Goal: Task Accomplishment & Management: Manage account settings

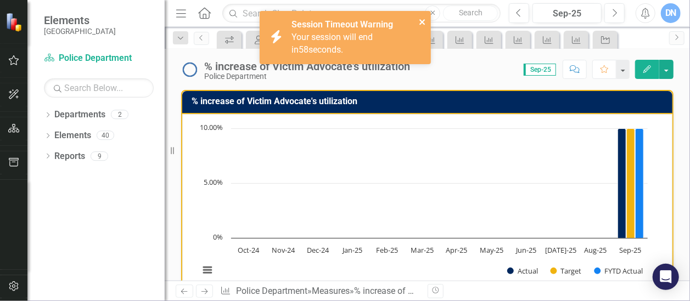
click at [423, 18] on icon "close" at bounding box center [423, 22] width 8 height 9
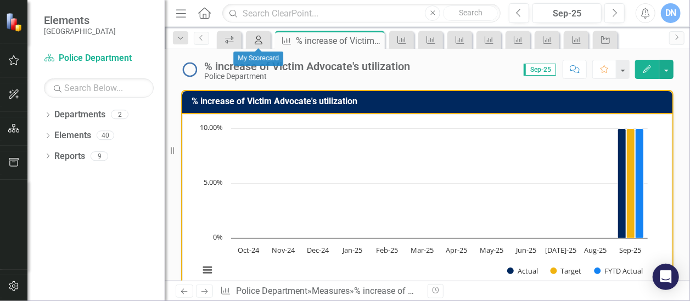
click at [266, 38] on link "My Scorecard" at bounding box center [258, 40] width 19 height 14
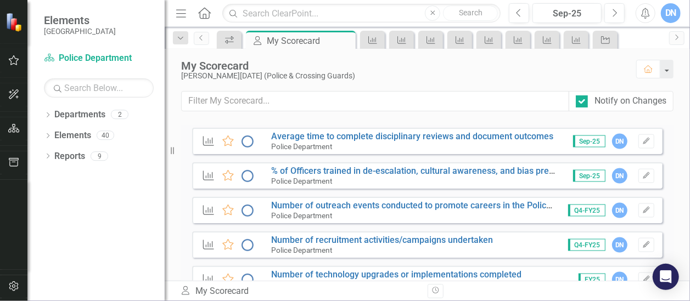
scroll to position [835, 0]
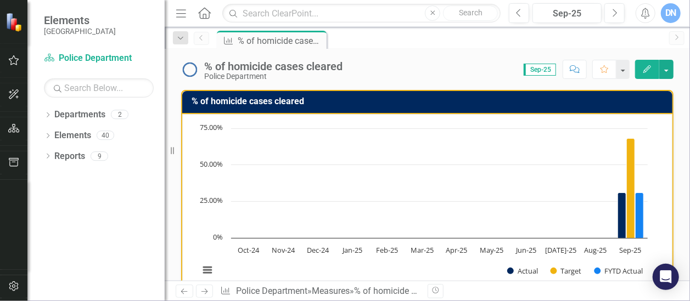
click at [205, 12] on icon "Home" at bounding box center [204, 13] width 14 height 12
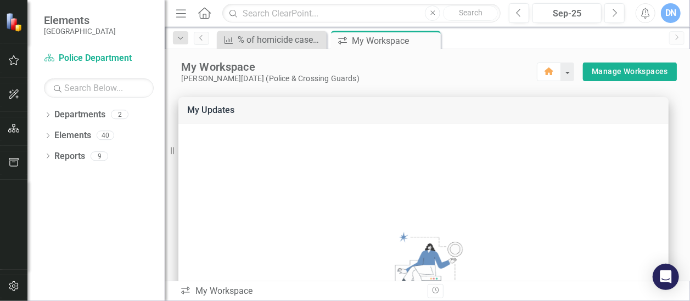
click at [204, 12] on icon "Home" at bounding box center [204, 13] width 14 height 12
click at [202, 35] on icon "Previous" at bounding box center [201, 38] width 9 height 7
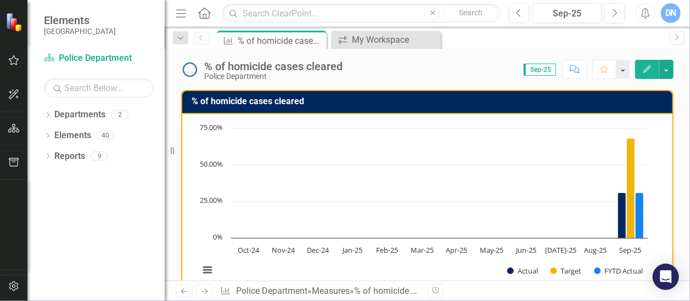
click at [179, 9] on icon "Menu" at bounding box center [181, 13] width 14 height 12
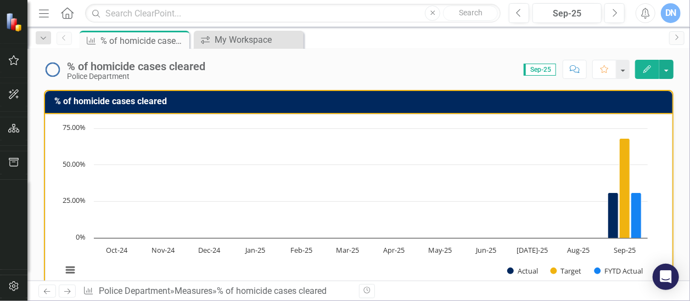
click at [15, 25] on img at bounding box center [14, 22] width 19 height 19
click at [241, 39] on div "My Workspace" at bounding box center [251, 40] width 72 height 14
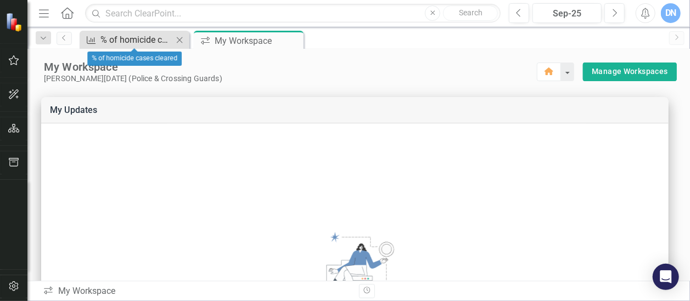
click at [147, 39] on div "% of homicide cases cleared" at bounding box center [136, 40] width 72 height 14
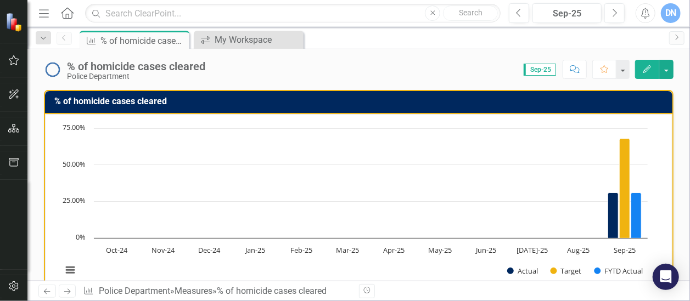
click at [43, 8] on icon "Menu" at bounding box center [44, 13] width 14 height 12
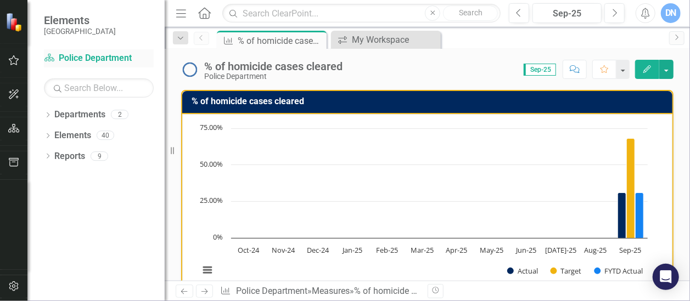
click at [115, 57] on link "Department Police Department" at bounding box center [99, 58] width 110 height 13
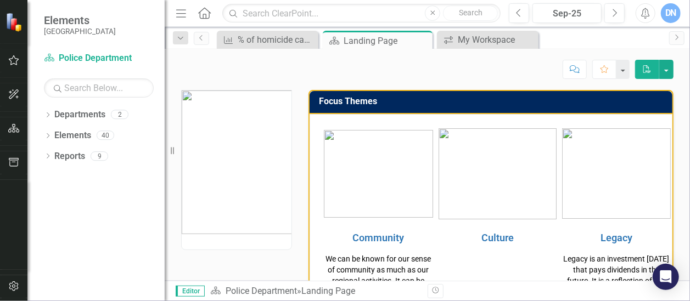
click at [203, 12] on icon "Home" at bounding box center [204, 13] width 14 height 12
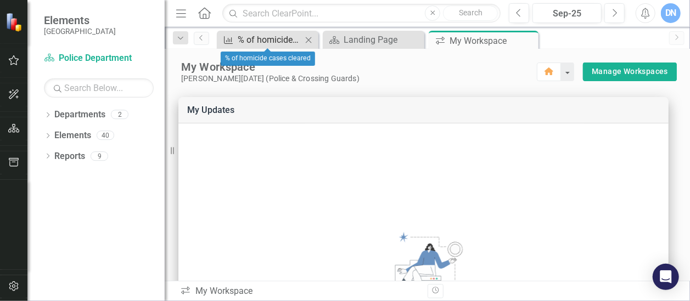
click at [234, 40] on icon "Measure" at bounding box center [228, 40] width 11 height 9
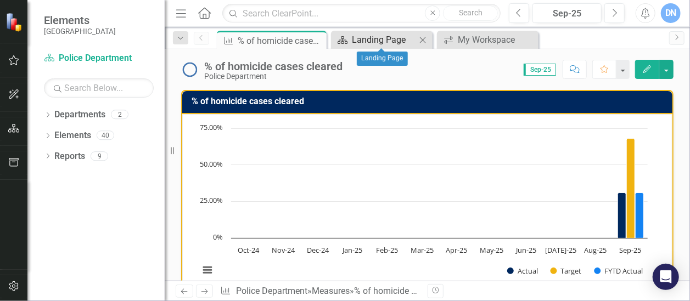
click at [343, 39] on icon at bounding box center [343, 40] width 10 height 8
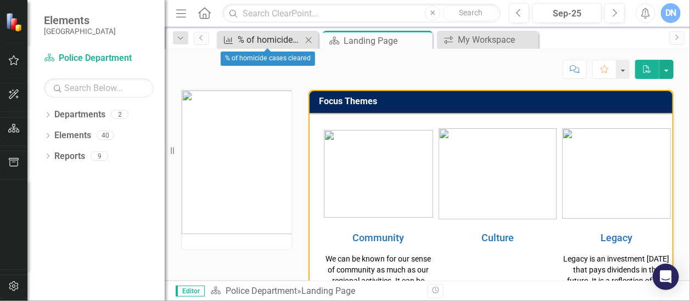
click at [299, 39] on div "% of homicide cases cleared" at bounding box center [270, 40] width 64 height 14
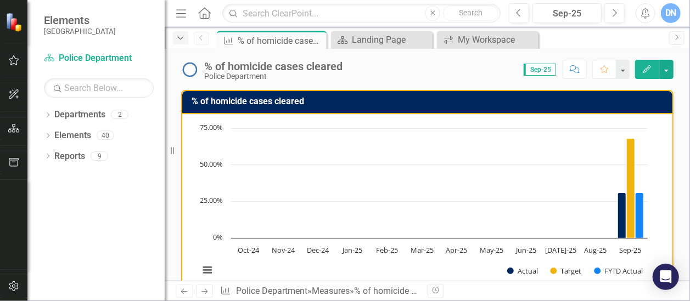
click at [181, 41] on icon "Dropdown" at bounding box center [181, 39] width 10 height 8
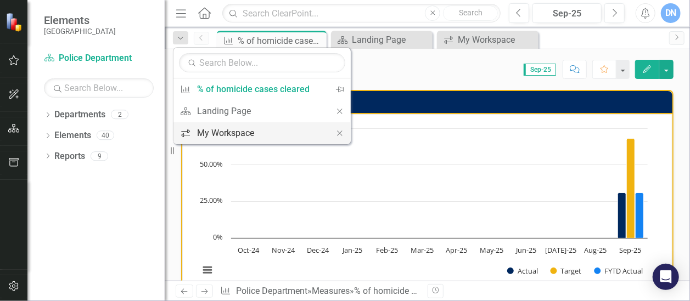
click at [244, 131] on div "My Workspace" at bounding box center [260, 133] width 126 height 14
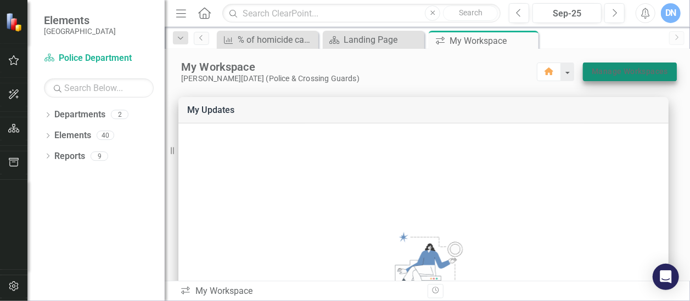
click at [612, 72] on link "Manage Workspaces" at bounding box center [630, 72] width 76 height 14
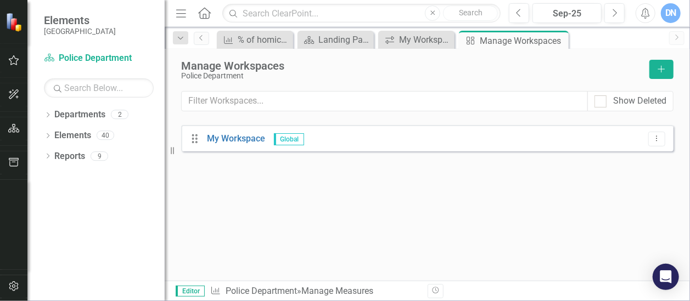
click at [206, 12] on icon "Home" at bounding box center [204, 13] width 14 height 12
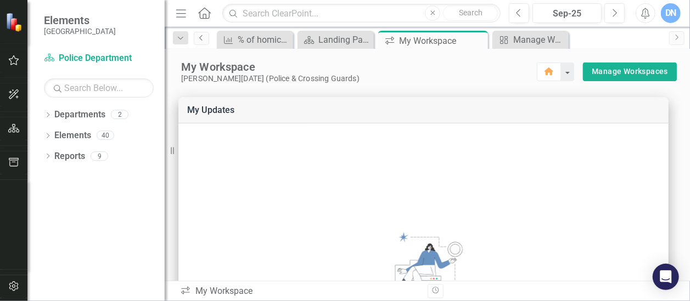
click at [204, 38] on icon "Previous" at bounding box center [201, 38] width 9 height 7
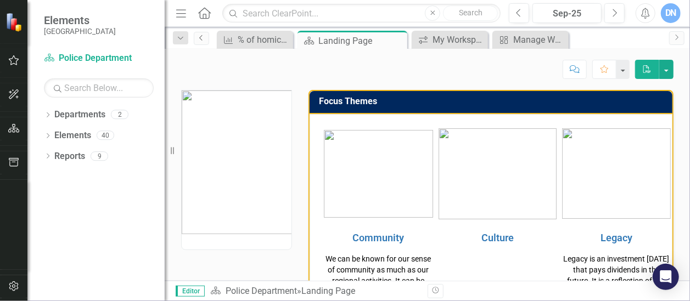
click at [202, 38] on icon "Previous" at bounding box center [201, 38] width 9 height 7
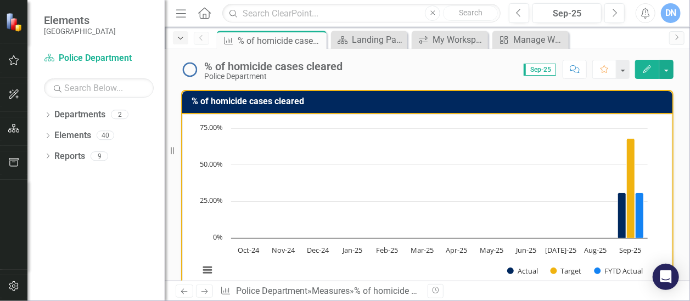
click at [181, 37] on icon "Dropdown" at bounding box center [181, 39] width 10 height 8
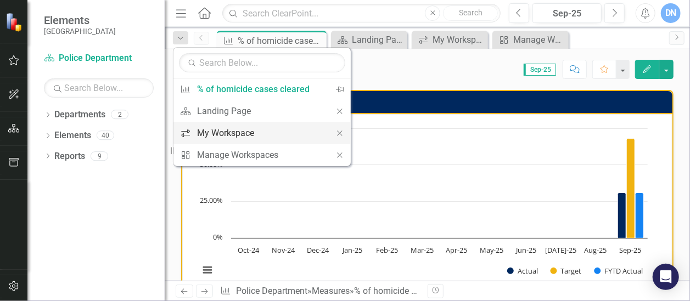
click at [213, 131] on div "My Workspace" at bounding box center [260, 133] width 126 height 14
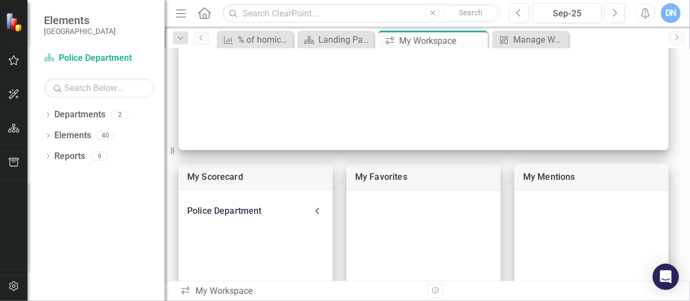
scroll to position [333, 0]
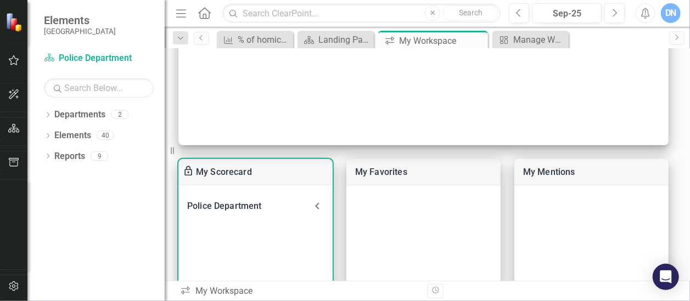
click at [236, 169] on link "My Scorecard" at bounding box center [224, 172] width 56 height 10
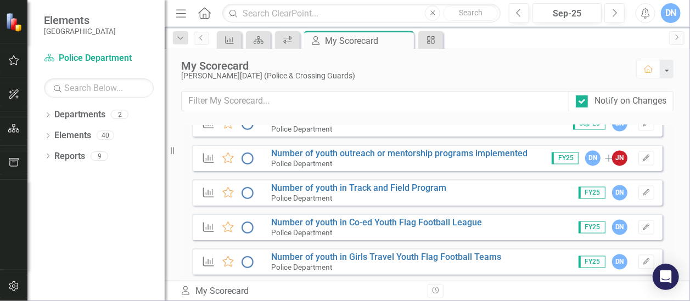
scroll to position [1098, 0]
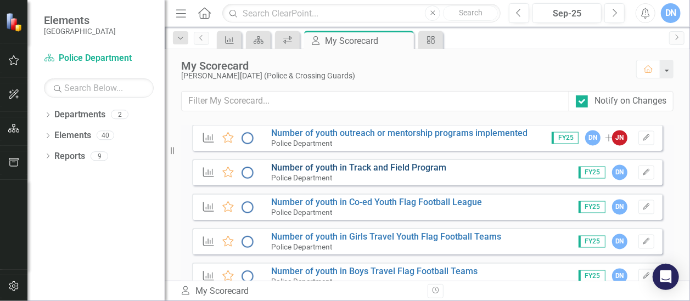
click at [397, 166] on link "Number of youth in Track and Field Program" at bounding box center [358, 168] width 175 height 10
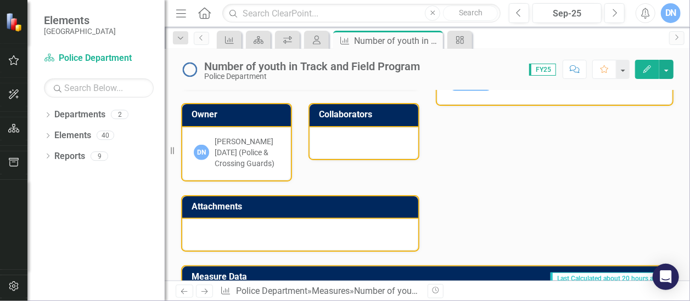
scroll to position [356, 0]
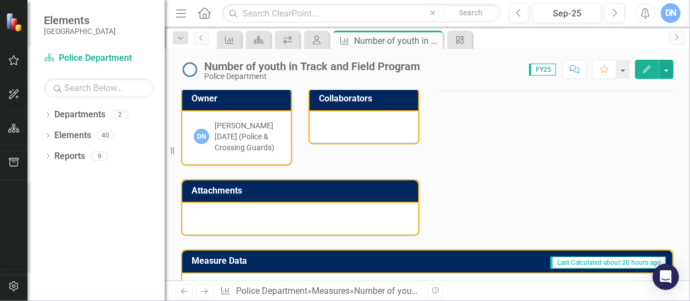
click at [350, 214] on div at bounding box center [300, 219] width 236 height 32
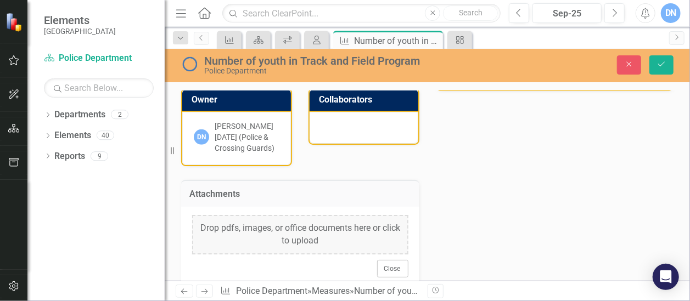
click at [231, 233] on div "Drop pdfs, images, or office documents here or click to upload" at bounding box center [300, 235] width 216 height 40
drag, startPoint x: 253, startPoint y: 232, endPoint x: 528, endPoint y: 245, distance: 276.0
click at [528, 245] on div "Analysis Sep-25 Every year we increase youth participation: In [DATE], the Miam…" at bounding box center [427, 117] width 509 height 344
click at [237, 232] on div "Drop pdfs, images, or office documents here or click to upload" at bounding box center [300, 235] width 216 height 40
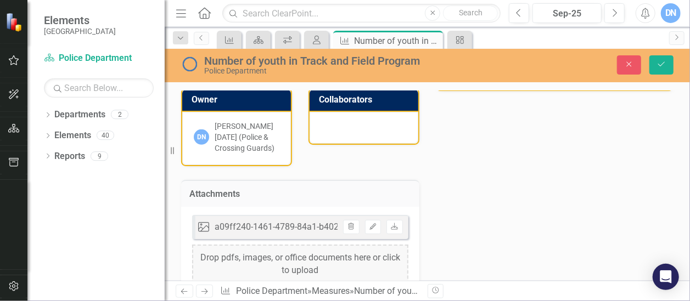
click at [249, 226] on div "a09ff240-1461-4789-84a1-b402b44ea327.JPG" at bounding box center [306, 227] width 182 height 13
click at [204, 225] on icon "Image" at bounding box center [203, 227] width 11 height 11
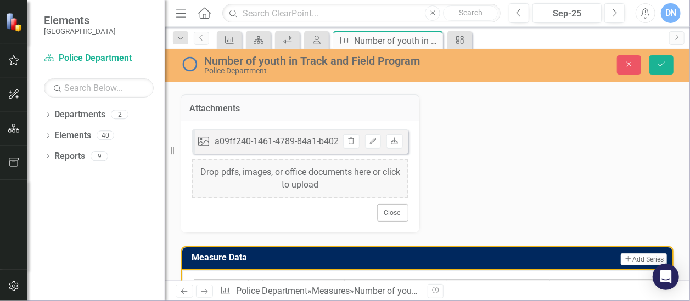
scroll to position [448, 0]
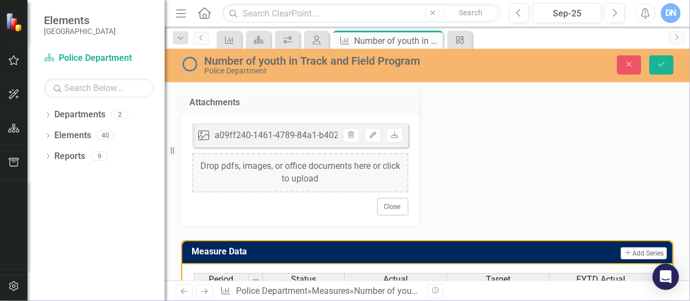
click at [290, 133] on div "a09ff240-1461-4789-84a1-b402b44ea327.JPG" at bounding box center [306, 136] width 182 height 13
click at [392, 133] on icon at bounding box center [395, 134] width 7 height 7
click at [264, 168] on div "Drop pdfs, images, or office documents here or click to upload" at bounding box center [300, 173] width 216 height 40
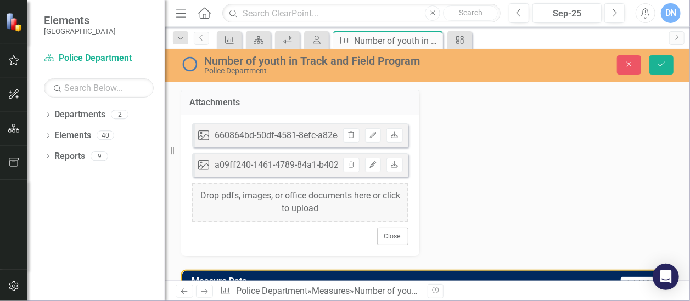
click at [271, 195] on div "Drop pdfs, images, or office documents here or click to upload" at bounding box center [300, 203] width 216 height 40
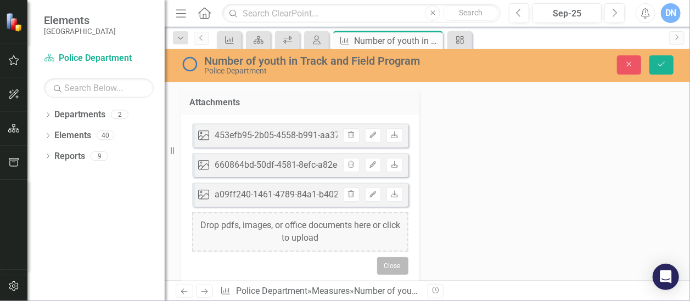
click at [389, 265] on button "Close" at bounding box center [392, 267] width 31 height 18
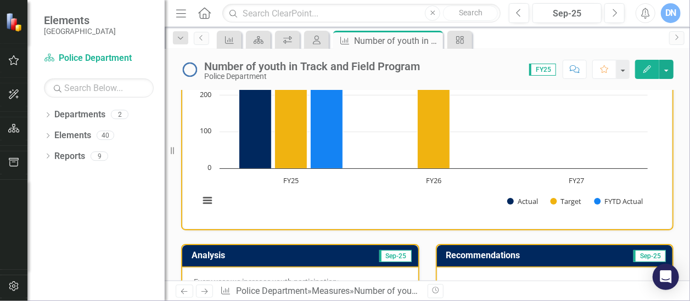
scroll to position [68, 0]
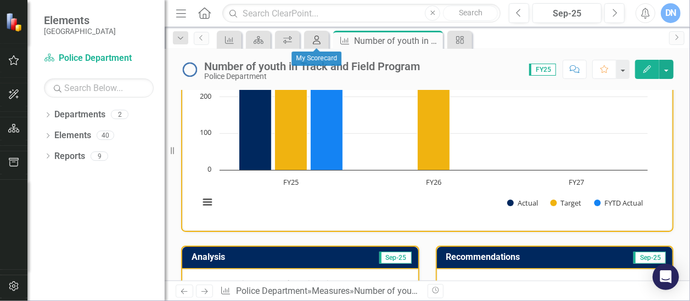
click at [317, 38] on icon "My Scorecard" at bounding box center [316, 40] width 11 height 9
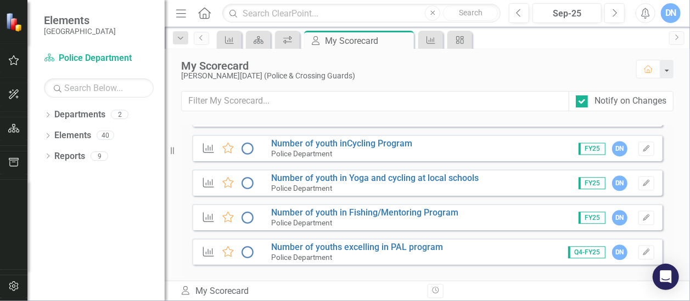
scroll to position [1267, 0]
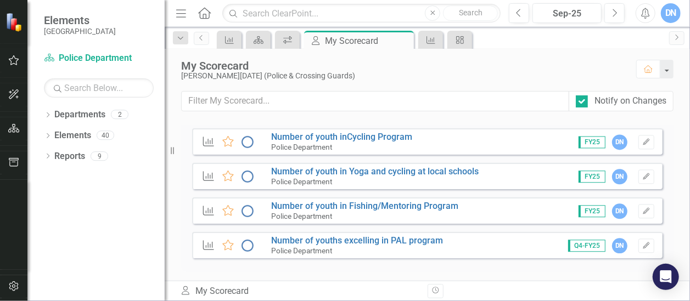
click at [465, 213] on div "Measure Favorite Number of youth in Fishing/Mentoring Program Police Department…" at bounding box center [427, 211] width 471 height 26
click at [438, 211] on div "Police Department" at bounding box center [364, 216] width 187 height 10
click at [388, 208] on link "Number of youth in Fishing/Mentoring Program" at bounding box center [364, 206] width 187 height 10
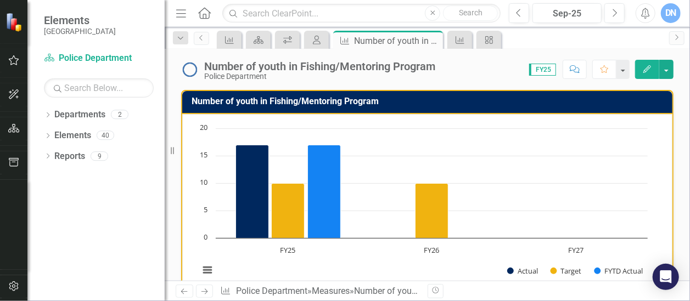
drag, startPoint x: 681, startPoint y: 120, endPoint x: 678, endPoint y: 143, distance: 22.8
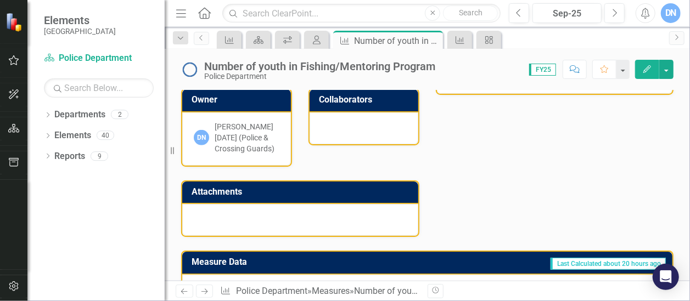
scroll to position [366, 0]
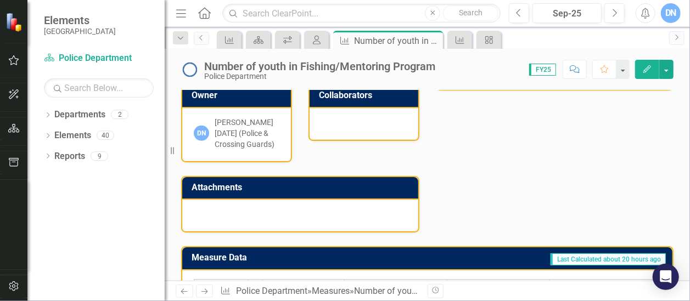
click at [240, 214] on div at bounding box center [300, 216] width 236 height 32
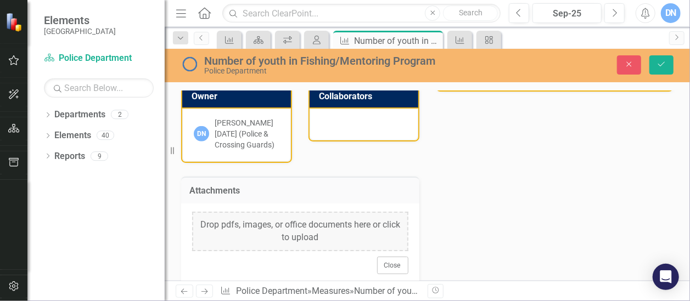
click at [253, 228] on div "Drop pdfs, images, or office documents here or click to upload" at bounding box center [300, 232] width 216 height 40
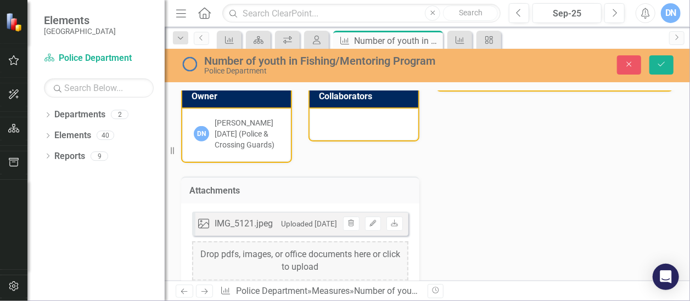
click at [271, 229] on div "IMG_5121.jpeg" at bounding box center [244, 224] width 58 height 13
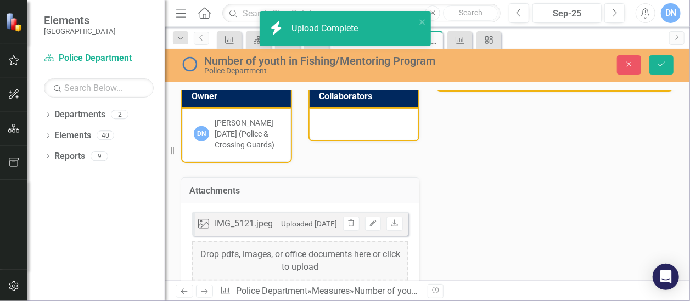
click at [247, 223] on div "IMG_5121.jpeg" at bounding box center [244, 224] width 58 height 13
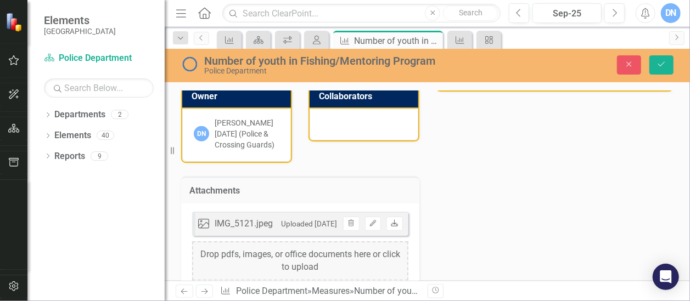
click at [393, 223] on icon "Download" at bounding box center [394, 224] width 8 height 7
click at [304, 255] on div "Drop pdfs, images, or office documents here or click to upload" at bounding box center [300, 262] width 216 height 40
click at [294, 262] on div "Processing file on server..." at bounding box center [300, 262] width 216 height 40
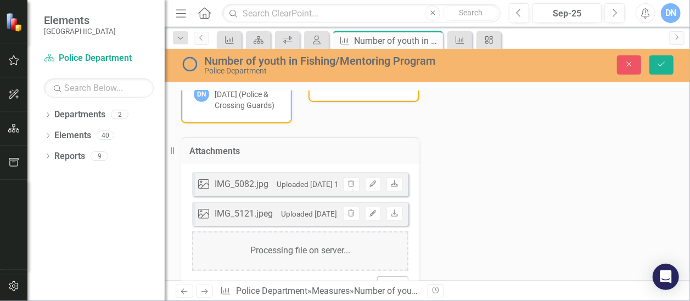
scroll to position [420, 0]
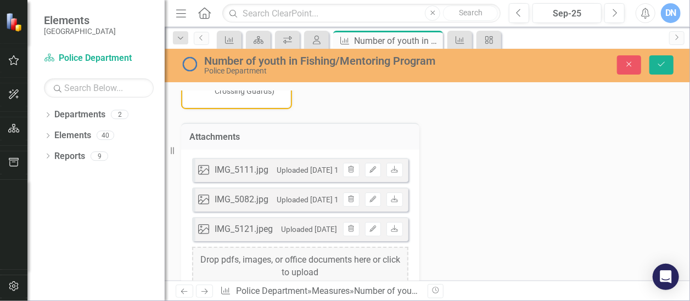
click at [312, 269] on div "Drop pdfs, images, or office documents here or click to upload" at bounding box center [300, 267] width 216 height 40
click at [390, 198] on icon "Download" at bounding box center [394, 200] width 8 height 7
click at [394, 228] on icon "Download" at bounding box center [394, 229] width 8 height 7
click at [394, 256] on icon "Download" at bounding box center [394, 259] width 8 height 7
click at [258, 167] on div "IMG_5118.jpg" at bounding box center [242, 170] width 54 height 13
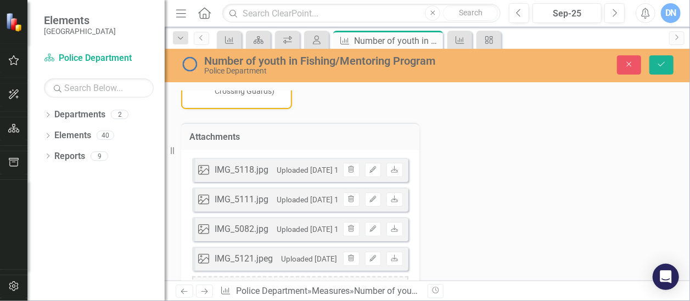
click at [258, 167] on div "IMG_5118.jpg" at bounding box center [242, 170] width 54 height 13
click at [395, 167] on link "Download" at bounding box center [395, 170] width 16 height 14
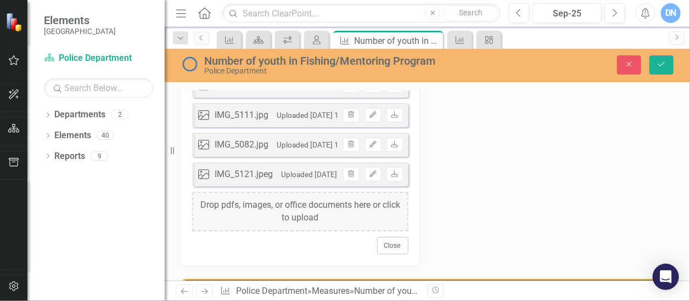
scroll to position [505, 0]
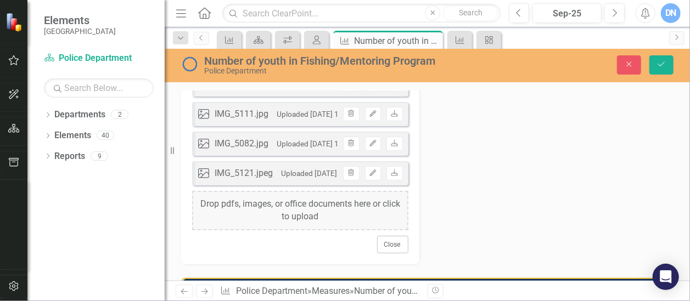
click at [330, 215] on div "Drop pdfs, images, or office documents here or click to upload" at bounding box center [300, 211] width 216 height 40
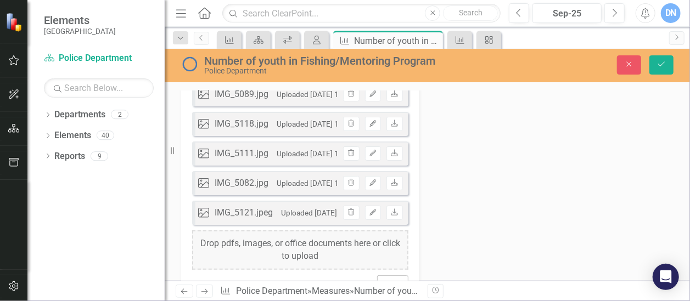
scroll to position [474, 0]
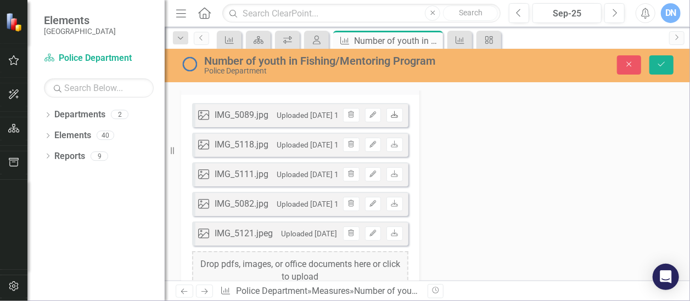
click at [390, 113] on icon "Download" at bounding box center [394, 115] width 8 height 7
click at [671, 118] on div "Analysis Sep-25 Through the PAL Program, we do the Positive Action curriculum w…" at bounding box center [427, 75] width 509 height 499
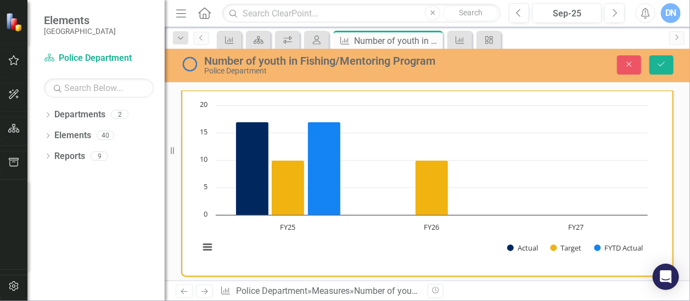
scroll to position [0, 0]
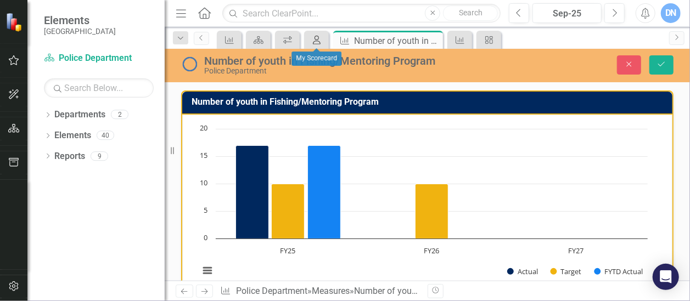
click at [320, 36] on icon "My Scorecard" at bounding box center [316, 40] width 11 height 9
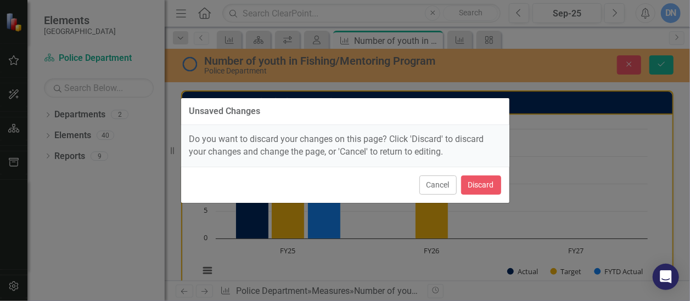
click at [680, 141] on div "Unsaved Changes Do you want to discard your changes on this page? Click 'Discar…" at bounding box center [345, 150] width 690 height 301
drag, startPoint x: 439, startPoint y: 184, endPoint x: 574, endPoint y: 142, distance: 141.0
click at [439, 184] on button "Cancel" at bounding box center [438, 185] width 37 height 19
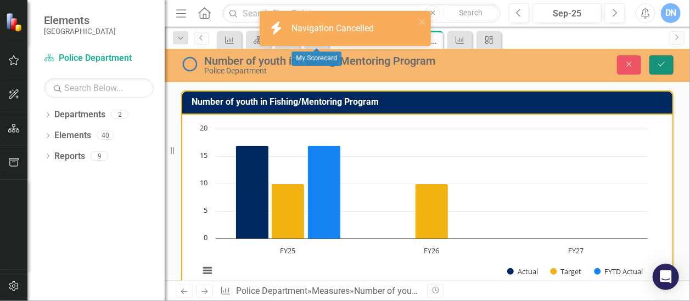
click at [660, 65] on icon "Save" at bounding box center [662, 64] width 10 height 8
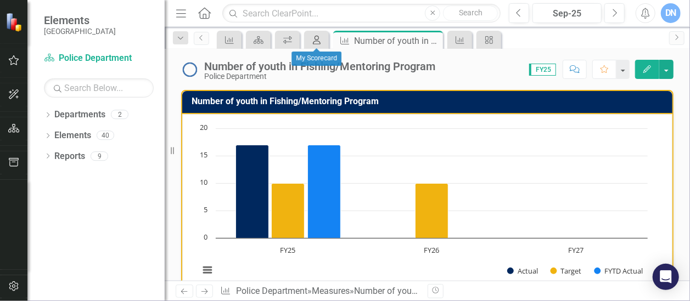
click at [319, 42] on icon "My Scorecard" at bounding box center [316, 40] width 11 height 9
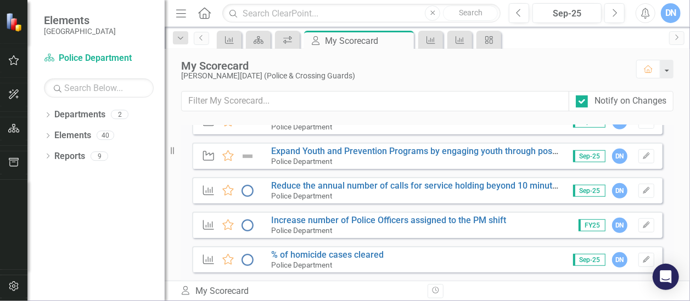
scroll to position [326, 0]
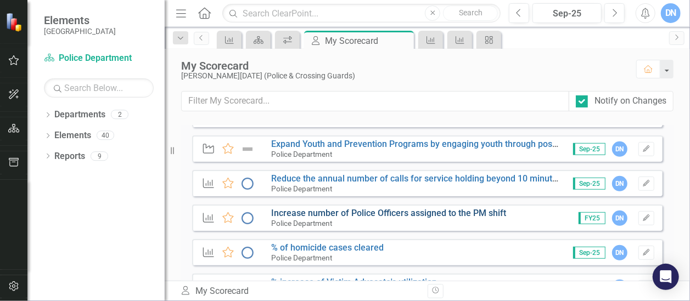
click at [473, 214] on link "Increase number of Police Officers assigned to the PM shift" at bounding box center [388, 213] width 235 height 10
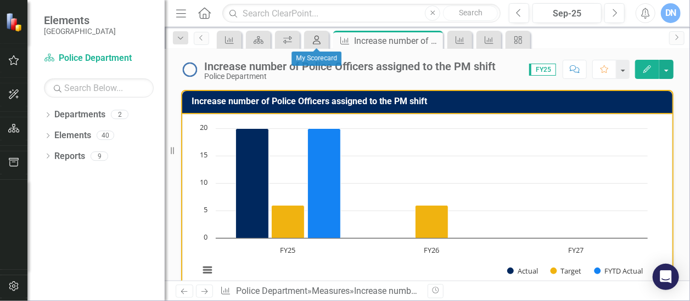
click at [319, 41] on icon at bounding box center [317, 40] width 8 height 9
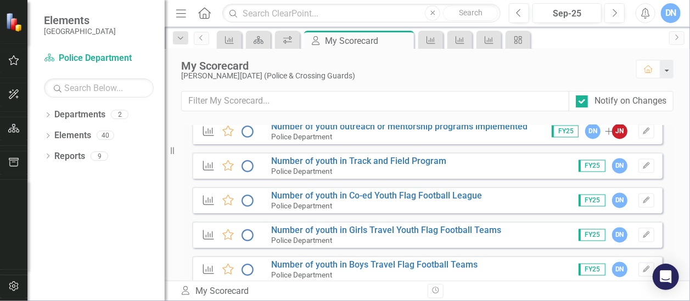
scroll to position [1121, 0]
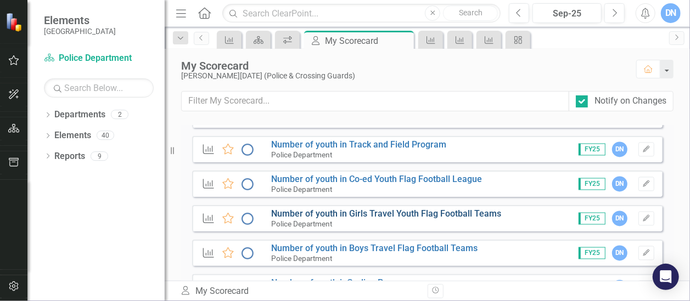
click at [393, 215] on link "Number of youth in Girls Travel Youth Flag Football Teams" at bounding box center [386, 214] width 230 height 10
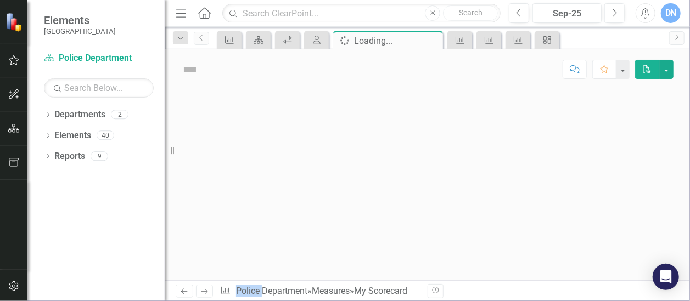
click at [393, 215] on div at bounding box center [428, 185] width 526 height 191
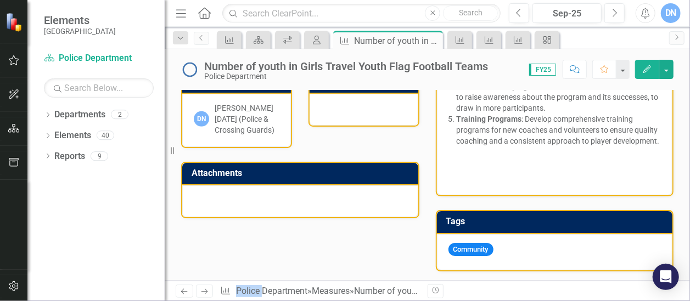
scroll to position [394, 0]
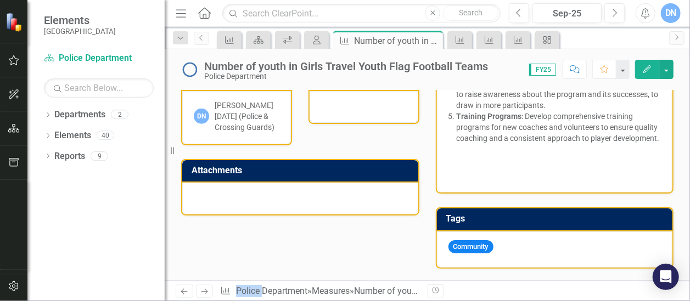
click at [233, 210] on div at bounding box center [300, 199] width 236 height 32
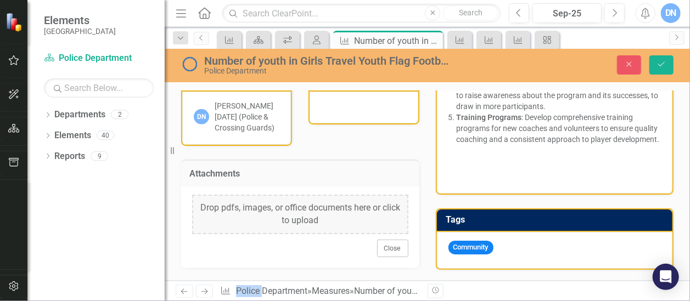
drag, startPoint x: 233, startPoint y: 210, endPoint x: 238, endPoint y: 216, distance: 7.8
click at [238, 216] on div "Drop pdfs, images, or office documents here or click to upload" at bounding box center [300, 215] width 216 height 40
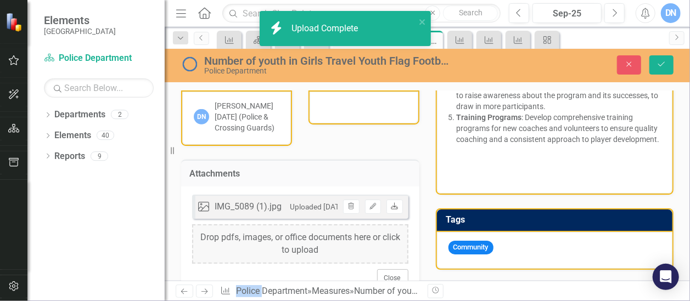
click at [392, 209] on icon at bounding box center [395, 206] width 7 height 7
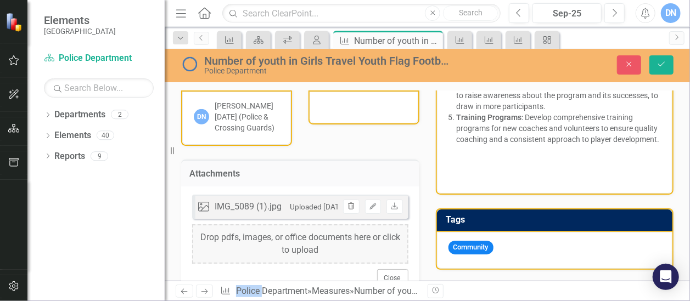
click at [347, 210] on icon "Trash" at bounding box center [351, 207] width 8 height 7
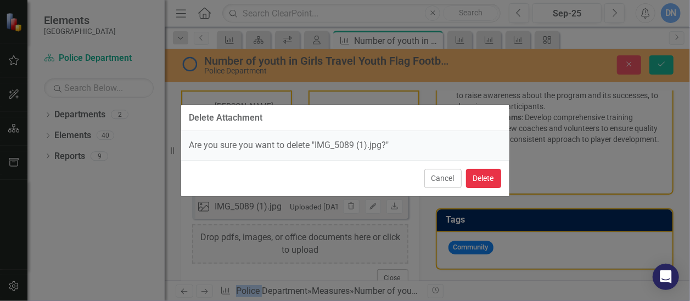
click at [475, 180] on button "Delete" at bounding box center [483, 178] width 35 height 19
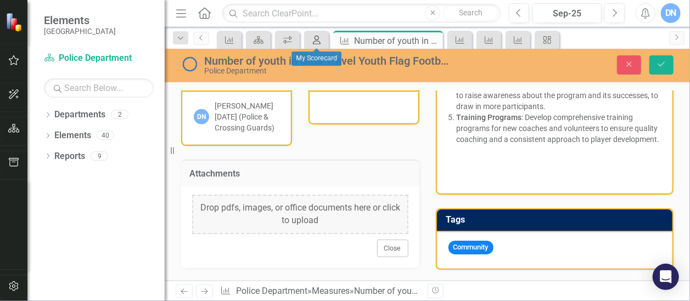
click at [317, 40] on icon "My Scorecard" at bounding box center [316, 40] width 11 height 9
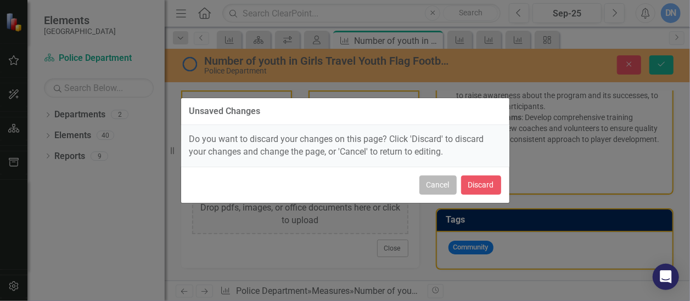
click at [439, 185] on button "Cancel" at bounding box center [438, 185] width 37 height 19
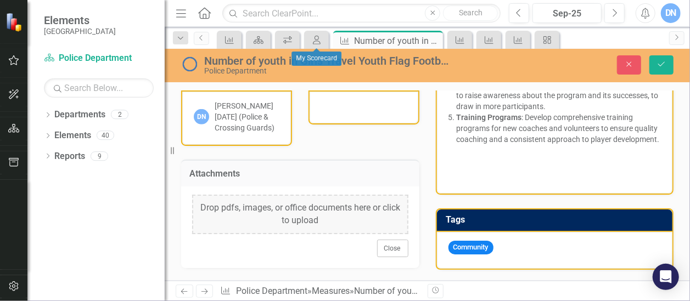
click at [265, 228] on div "Drop pdfs, images, or office documents here or click to upload" at bounding box center [300, 215] width 216 height 40
click at [248, 231] on div "Drop pdfs, images, or office documents here or click to upload" at bounding box center [300, 215] width 216 height 40
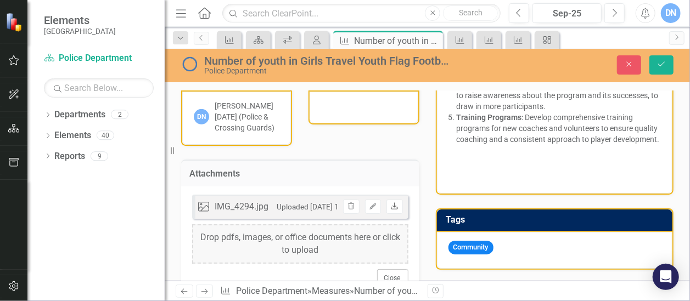
click at [390, 210] on icon "Download" at bounding box center [394, 207] width 8 height 7
click at [344, 254] on div "Drop pdfs, images, or office documents here or click to upload" at bounding box center [300, 245] width 216 height 40
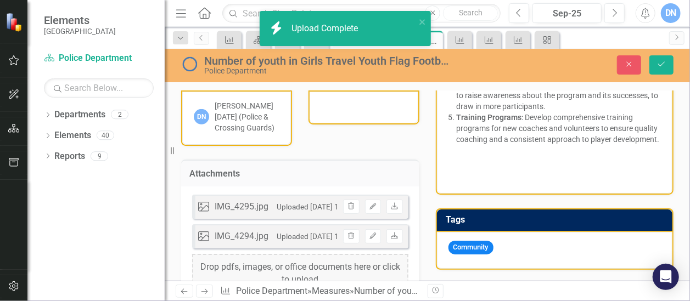
click at [257, 274] on div "Drop pdfs, images, or office documents here or click to upload" at bounding box center [300, 274] width 216 height 40
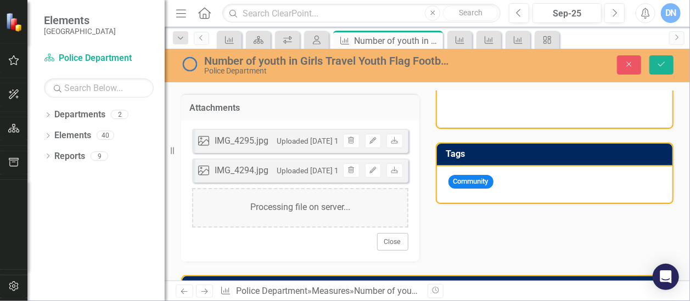
scroll to position [482, 0]
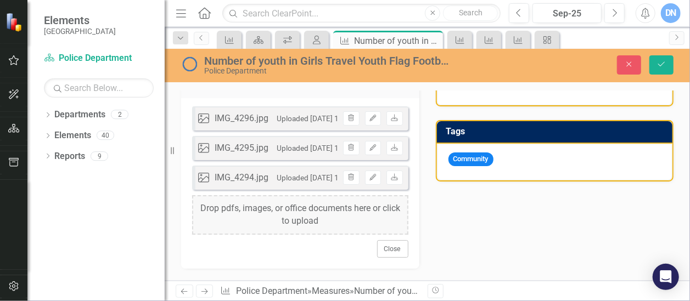
click at [298, 234] on div "Drop pdfs, images, or office documents here or click to upload" at bounding box center [300, 215] width 216 height 40
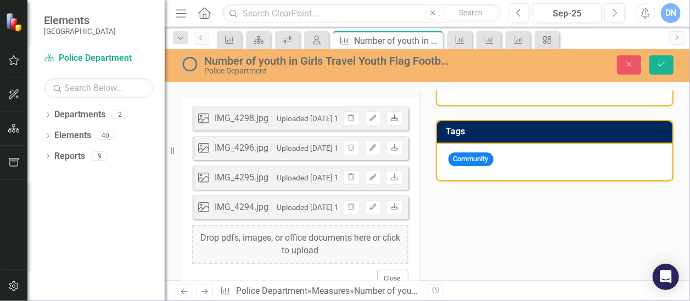
click at [394, 121] on icon at bounding box center [395, 117] width 7 height 7
click at [427, 236] on div "Analysis Sep-25 Our players receive the best coaching and personal training fro…" at bounding box center [427, 59] width 509 height 480
click at [662, 62] on icon "Save" at bounding box center [662, 64] width 10 height 8
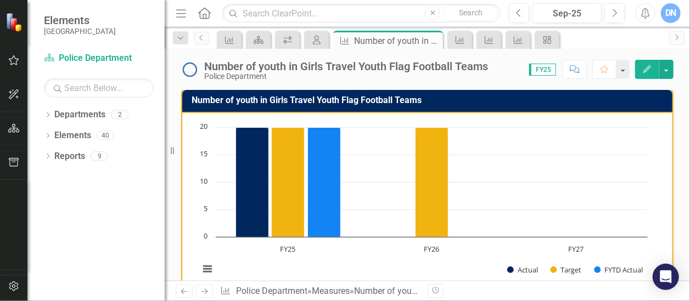
scroll to position [0, 0]
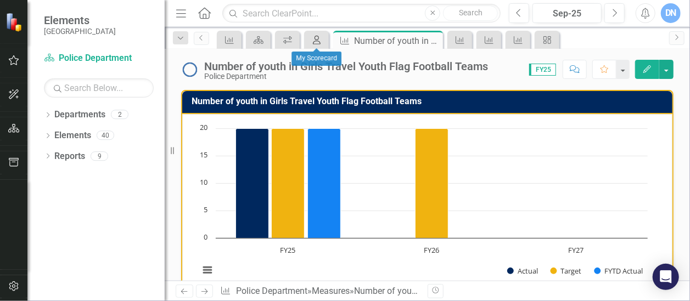
click at [320, 40] on icon "My Scorecard" at bounding box center [316, 40] width 11 height 9
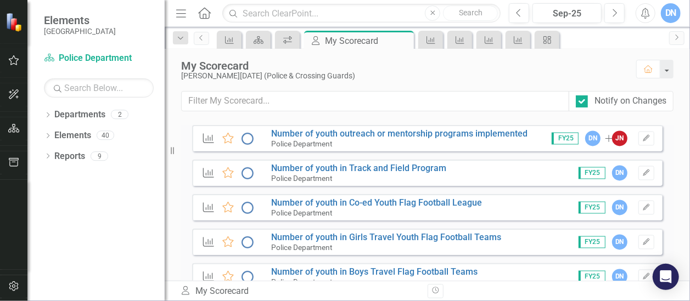
scroll to position [1108, 0]
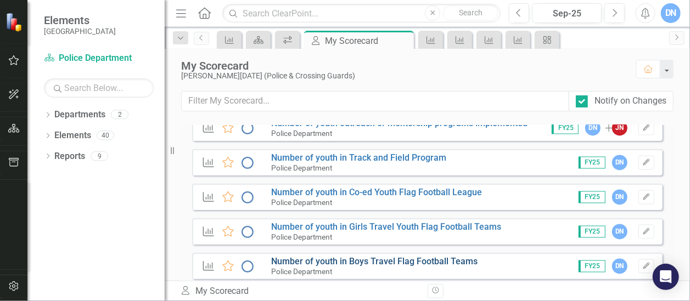
click at [388, 262] on link "Number of youth in Boys Travel Flag Football Teams" at bounding box center [374, 261] width 206 height 10
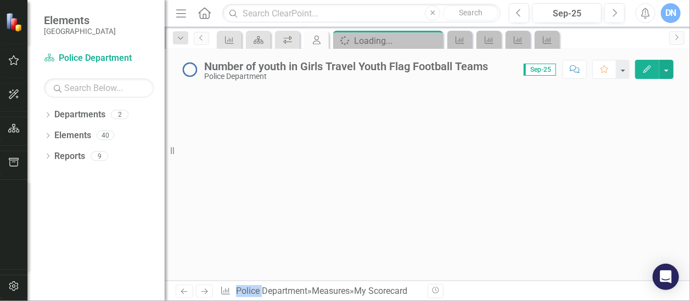
click at [388, 262] on div at bounding box center [428, 185] width 526 height 191
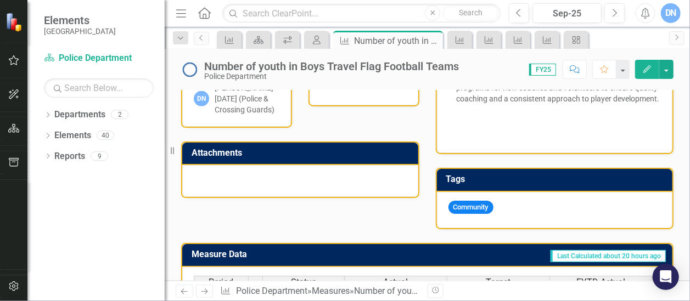
scroll to position [439, 0]
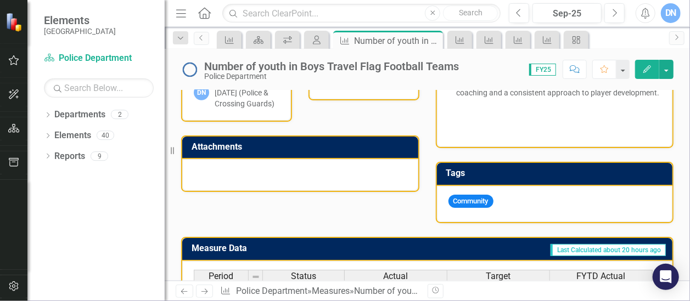
click at [363, 185] on div at bounding box center [300, 175] width 236 height 32
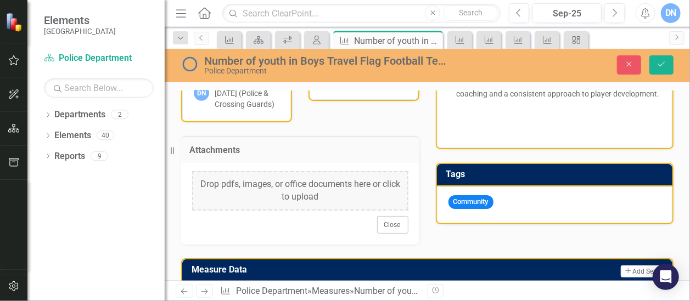
click at [338, 201] on div "Drop pdfs, images, or office documents here or click to upload" at bounding box center [300, 191] width 216 height 40
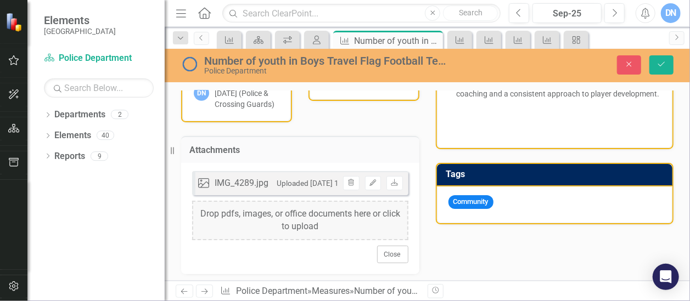
click at [334, 227] on div "Drop pdfs, images, or office documents here or click to upload" at bounding box center [300, 221] width 216 height 40
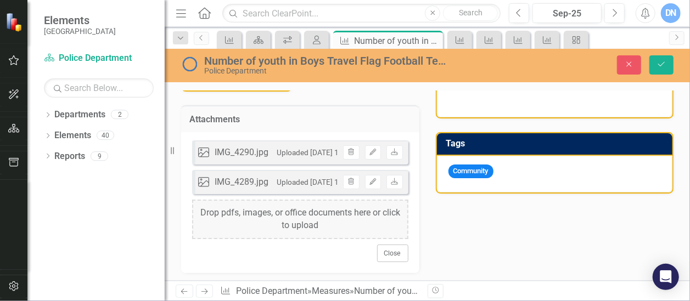
scroll to position [479, 0]
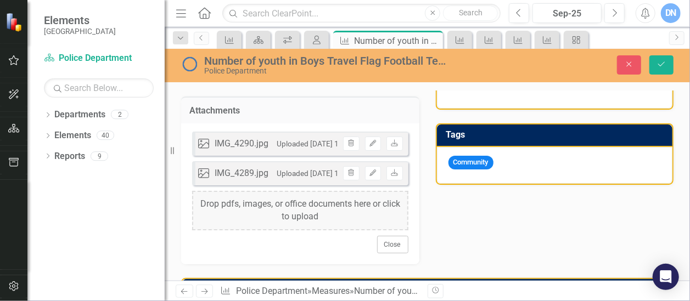
click at [323, 220] on div "Drop pdfs, images, or office documents here or click to upload" at bounding box center [300, 211] width 216 height 40
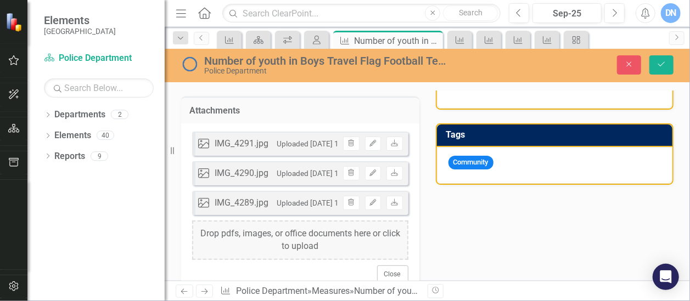
click at [311, 245] on div "Drop pdfs, images, or office documents here or click to upload" at bounding box center [300, 241] width 216 height 40
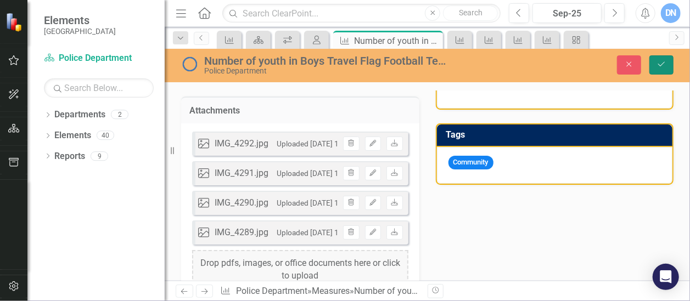
click at [663, 65] on icon "Save" at bounding box center [662, 64] width 10 height 8
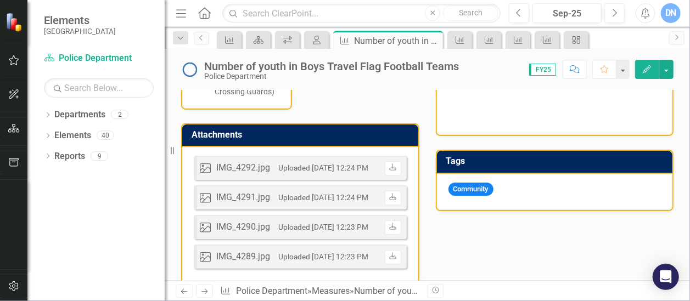
scroll to position [448, 0]
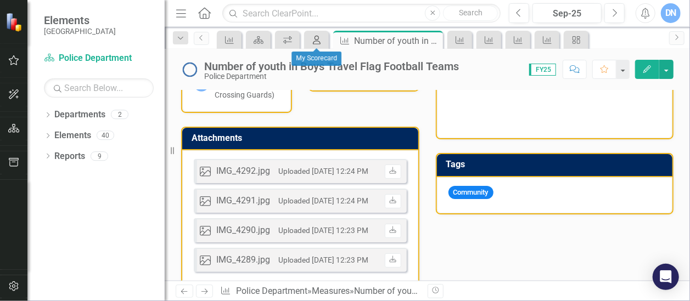
click at [316, 40] on icon at bounding box center [317, 40] width 8 height 9
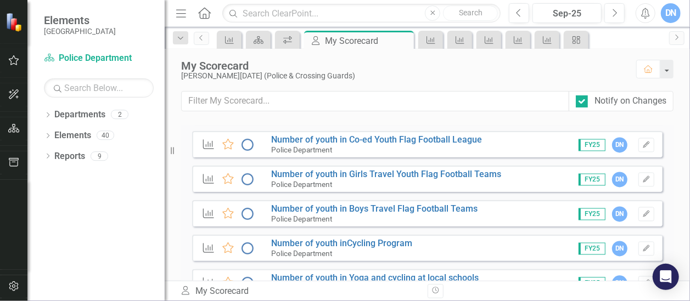
scroll to position [1165, 0]
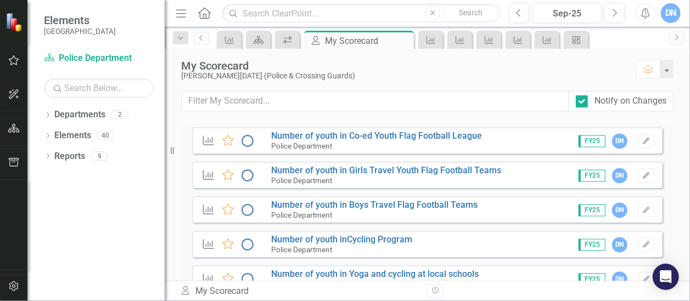
click at [429, 252] on div "Measure Favorite Number of youth inCycling Program Police Department FY25 DN Ed…" at bounding box center [427, 244] width 471 height 26
click at [429, 251] on div "Measure Favorite Number of youth inCycling Program Police Department FY25 DN Ed…" at bounding box center [427, 244] width 471 height 26
click at [367, 237] on link "Number of youth inCycling Program" at bounding box center [341, 239] width 141 height 10
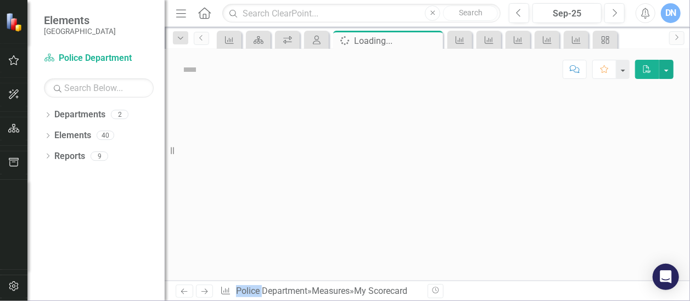
click at [367, 237] on div at bounding box center [428, 185] width 526 height 191
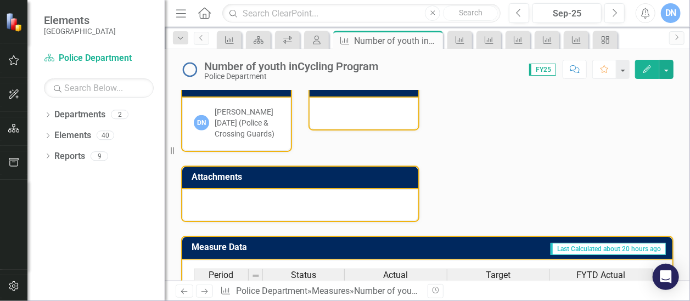
scroll to position [384, 0]
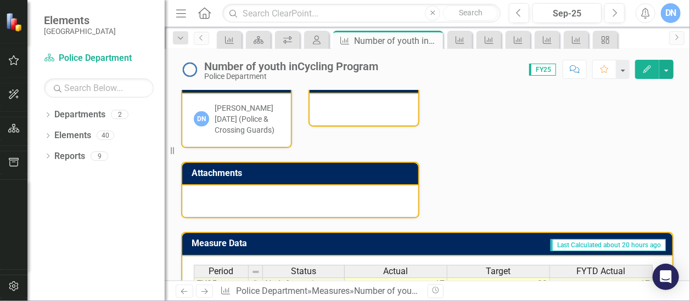
click at [259, 187] on div at bounding box center [300, 202] width 236 height 32
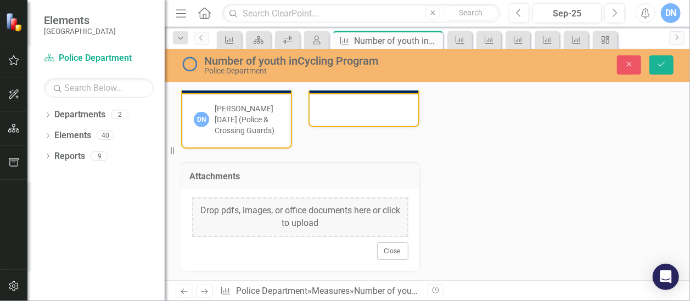
click at [262, 198] on div "Drop pdfs, images, or office documents here or click to upload" at bounding box center [300, 218] width 216 height 40
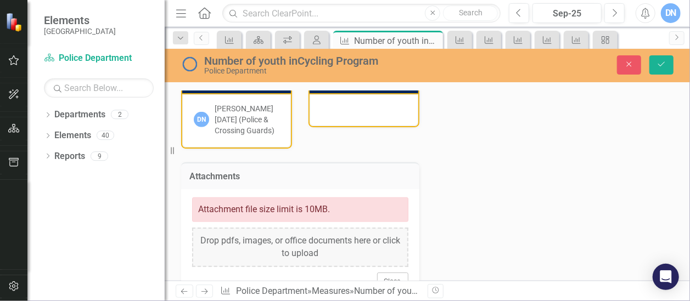
click at [298, 198] on div "Attachment file size limit is 10MB." at bounding box center [300, 210] width 216 height 25
click at [663, 63] on icon "Save" at bounding box center [662, 64] width 10 height 8
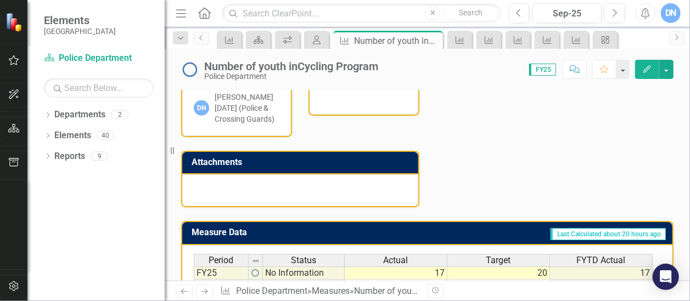
scroll to position [403, 0]
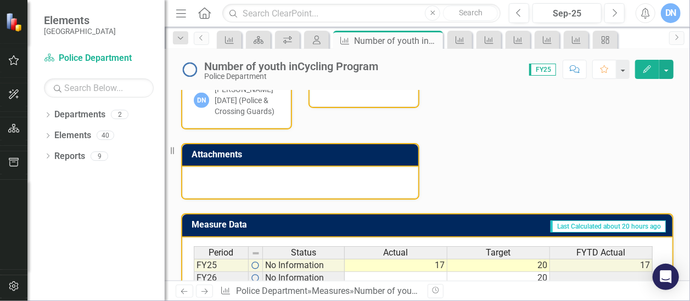
click at [300, 171] on div at bounding box center [300, 183] width 236 height 32
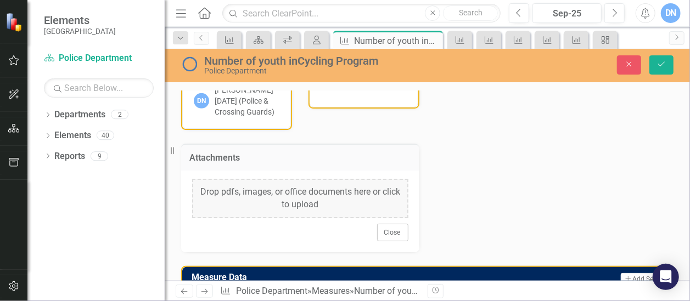
click at [267, 181] on div "Drop pdfs, images, or office documents here or click to upload" at bounding box center [300, 199] width 216 height 40
click at [209, 203] on div "Drop pdfs, images, or office documents here or click to upload" at bounding box center [300, 199] width 216 height 40
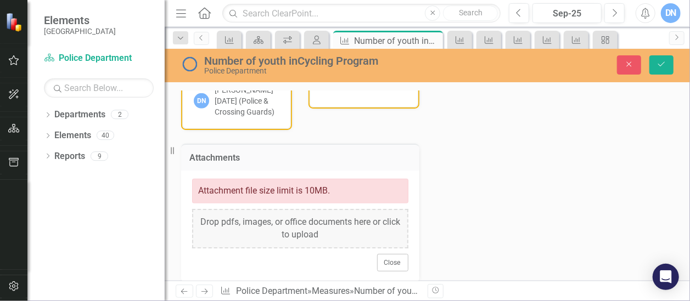
click at [227, 209] on div "Drop pdfs, images, or office documents here or click to upload" at bounding box center [300, 229] width 216 height 40
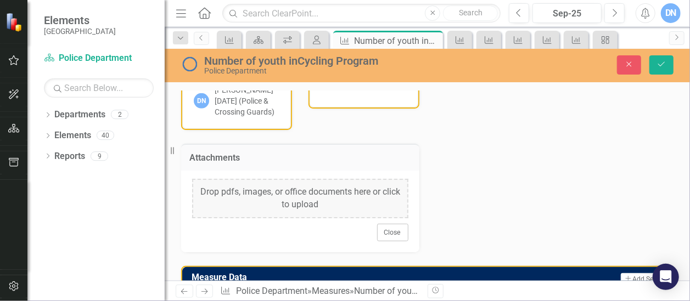
click at [231, 194] on div "Drop pdfs, images, or office documents here or click to upload" at bounding box center [300, 199] width 216 height 40
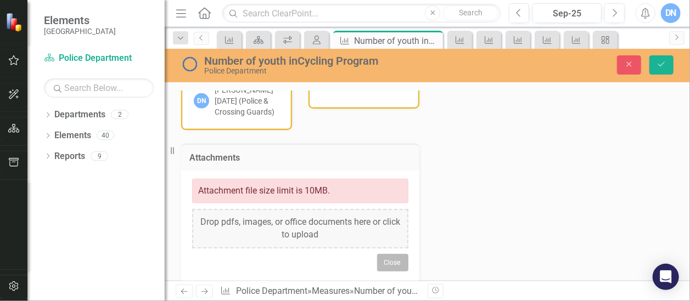
click at [385, 254] on button "Close" at bounding box center [392, 263] width 31 height 18
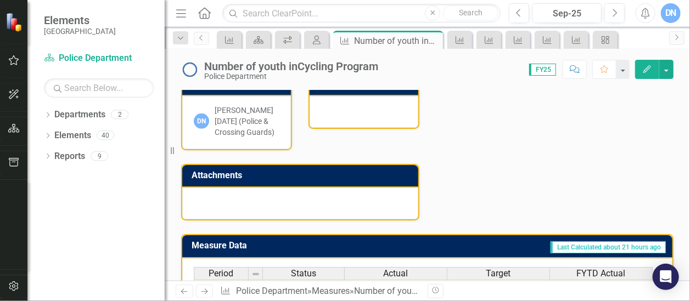
scroll to position [376, 0]
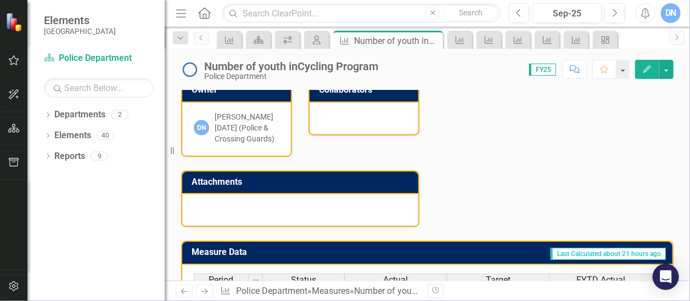
click at [334, 198] on div at bounding box center [300, 210] width 236 height 32
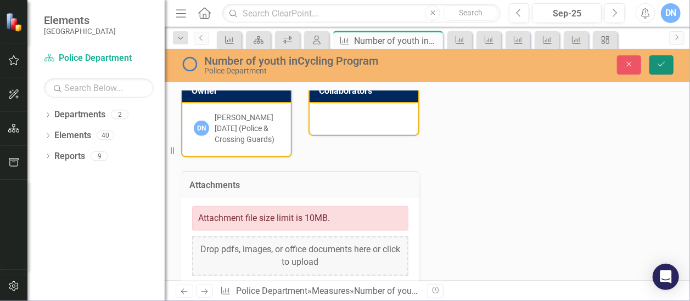
click at [663, 68] on icon "Save" at bounding box center [662, 64] width 10 height 8
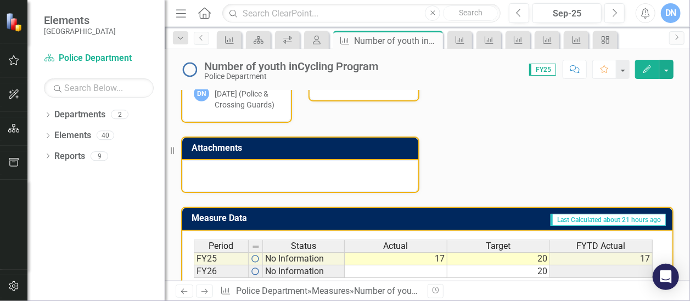
scroll to position [419, 0]
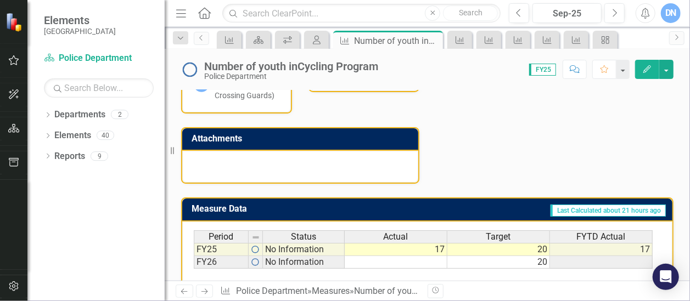
click at [325, 155] on div at bounding box center [300, 167] width 236 height 32
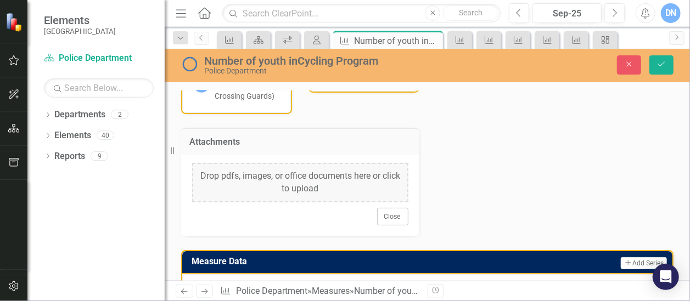
click at [281, 163] on div "Drop pdfs, images, or office documents here or click to upload" at bounding box center [300, 183] width 216 height 40
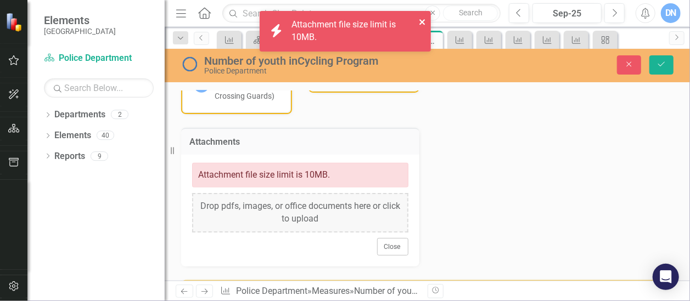
click at [423, 18] on icon "close" at bounding box center [423, 22] width 8 height 9
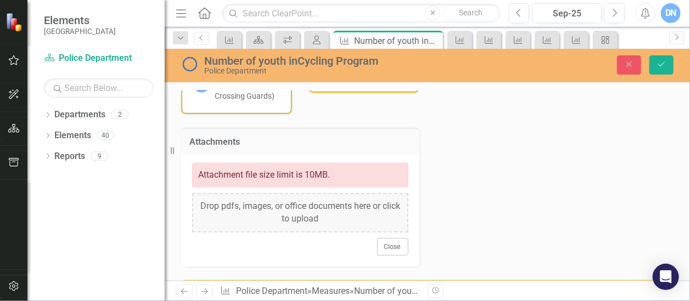
click at [362, 163] on div "Attachment file size limit is 10MB." at bounding box center [300, 175] width 216 height 25
click at [663, 63] on icon "Save" at bounding box center [662, 64] width 10 height 8
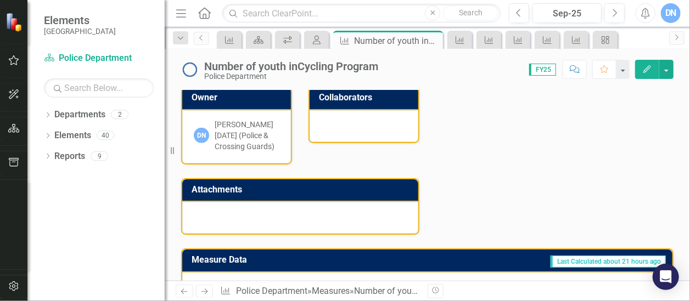
scroll to position [383, 0]
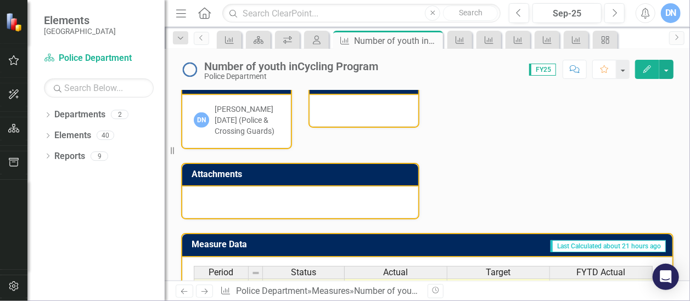
click at [256, 187] on div at bounding box center [300, 203] width 236 height 32
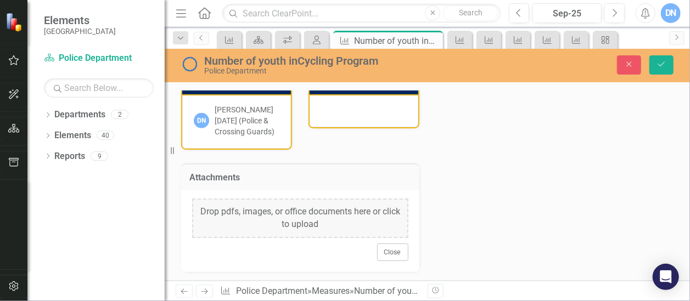
click at [322, 211] on div "Drop pdfs, images, or office documents here or click to upload" at bounding box center [300, 219] width 216 height 40
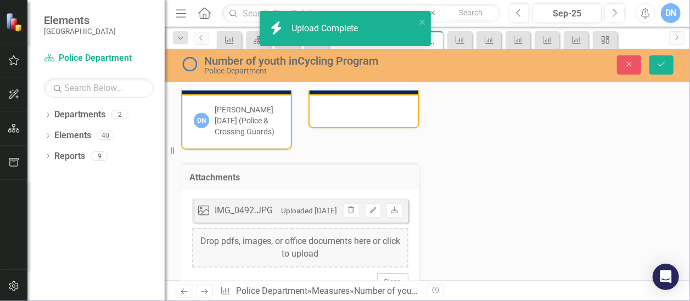
click at [363, 230] on div "Drop pdfs, images, or office documents here or click to upload" at bounding box center [300, 248] width 216 height 40
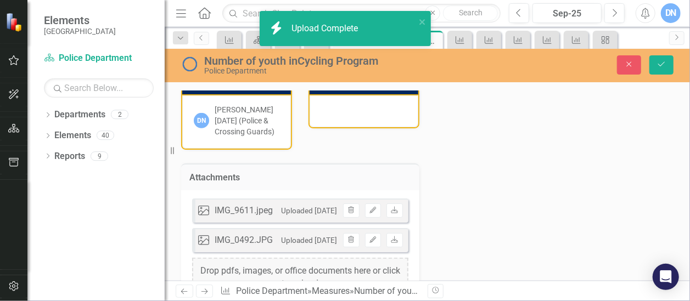
click at [326, 261] on div "Drop pdfs, images, or office documents here or click to upload" at bounding box center [300, 278] width 216 height 40
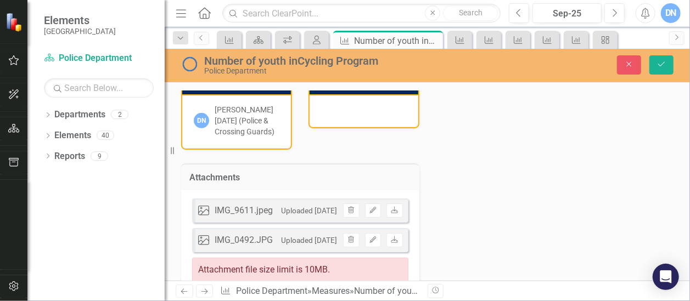
scroll to position [443, 0]
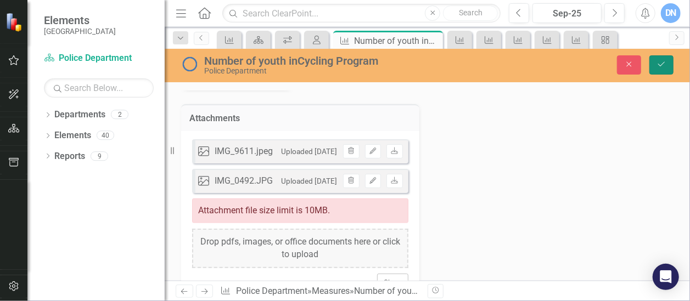
click at [662, 60] on icon "Save" at bounding box center [662, 64] width 10 height 8
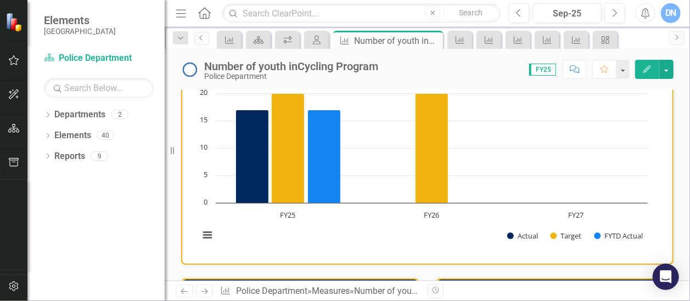
scroll to position [33, 0]
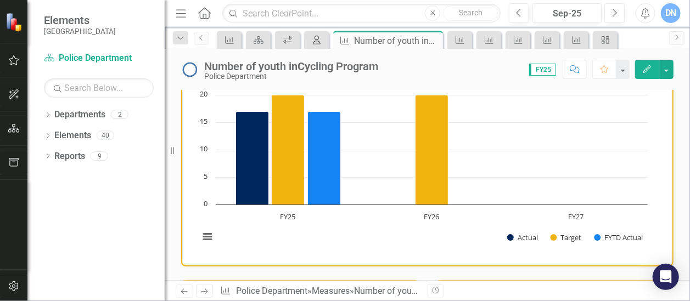
click at [316, 40] on icon "My Scorecard" at bounding box center [316, 40] width 11 height 9
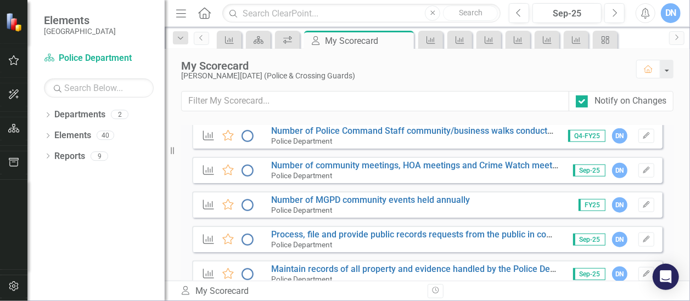
scroll to position [519, 0]
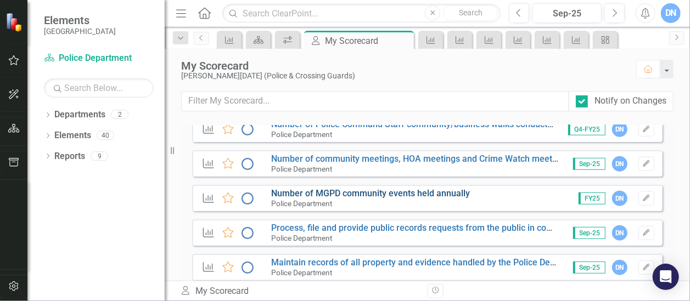
click at [412, 194] on link "Number of MGPD community events held annually" at bounding box center [370, 193] width 199 height 10
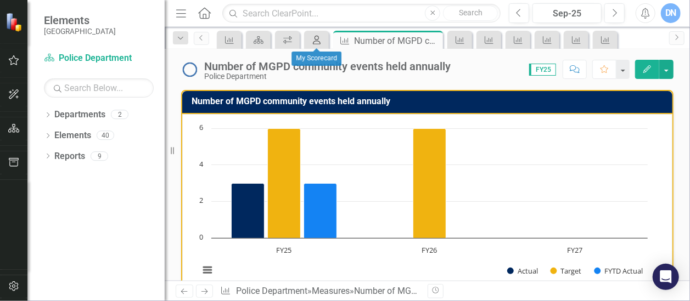
click at [316, 39] on icon at bounding box center [317, 40] width 8 height 9
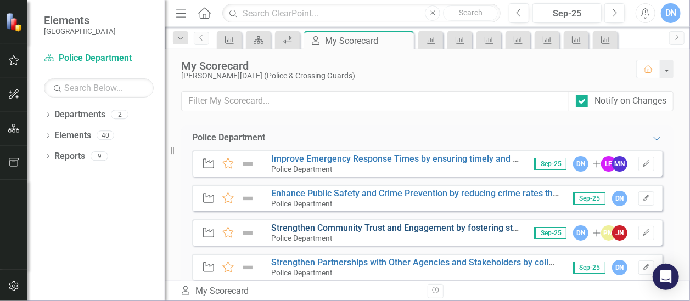
click at [395, 228] on link "Strengthen Community Trust and Engagement by fostering strong relationships wit…" at bounding box center [546, 228] width 550 height 10
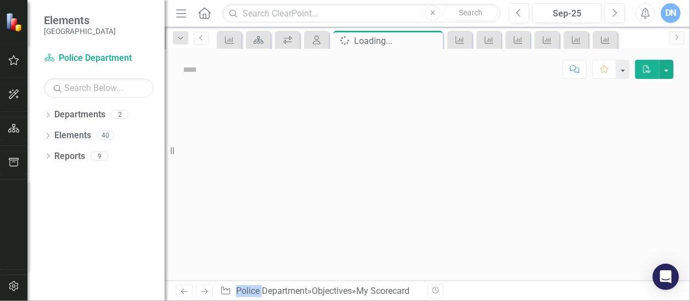
click at [395, 228] on div at bounding box center [428, 185] width 526 height 191
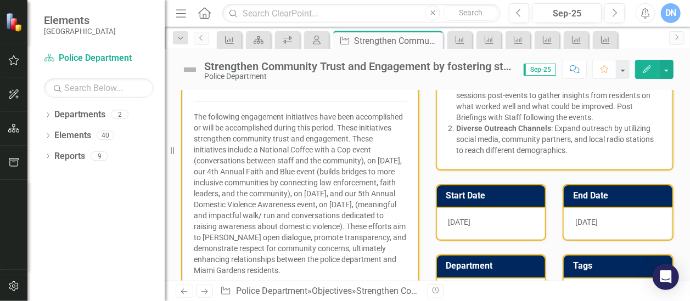
scroll to position [112, 0]
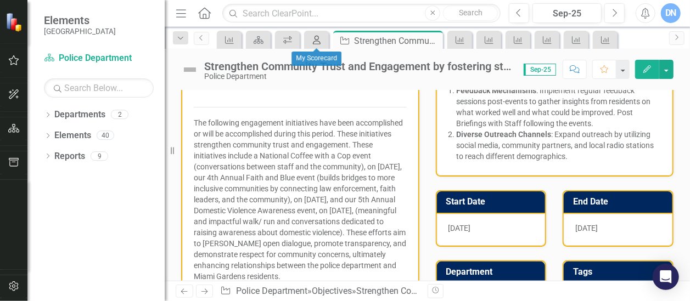
click at [321, 43] on icon "My Scorecard" at bounding box center [316, 40] width 11 height 9
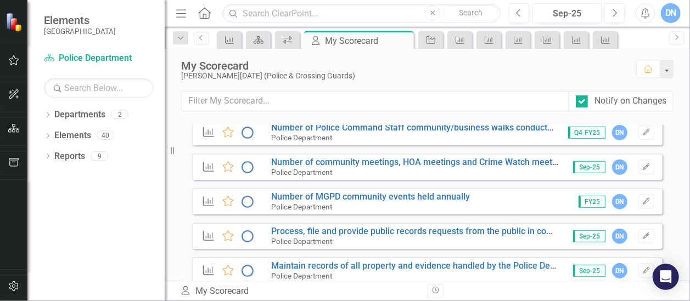
scroll to position [519, 0]
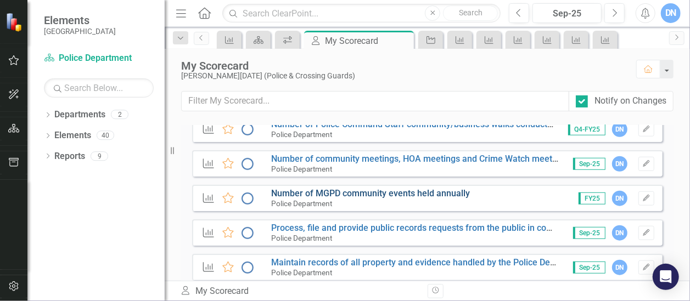
click at [434, 193] on link "Number of MGPD community events held annually" at bounding box center [370, 193] width 199 height 10
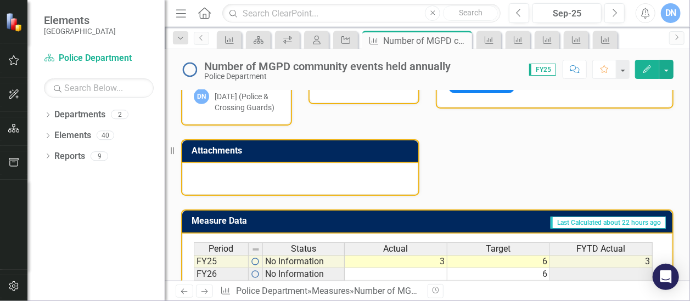
scroll to position [326, 0]
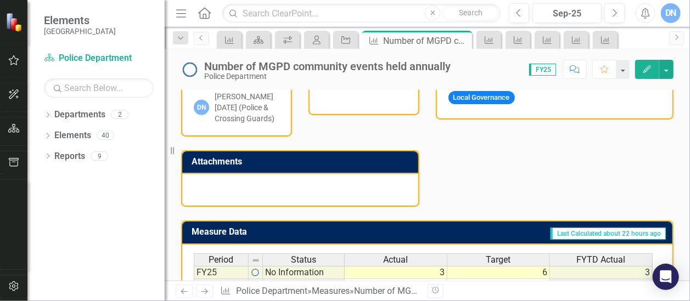
click at [358, 188] on div at bounding box center [300, 190] width 236 height 32
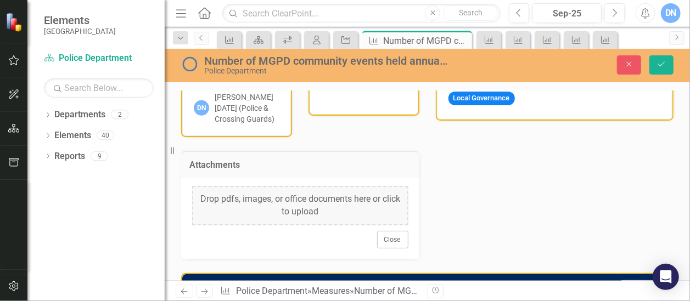
click at [317, 201] on div "Drop pdfs, images, or office documents here or click to upload" at bounding box center [300, 206] width 216 height 40
click at [247, 216] on div "Drop pdfs, images, or office documents here or click to upload" at bounding box center [300, 206] width 216 height 40
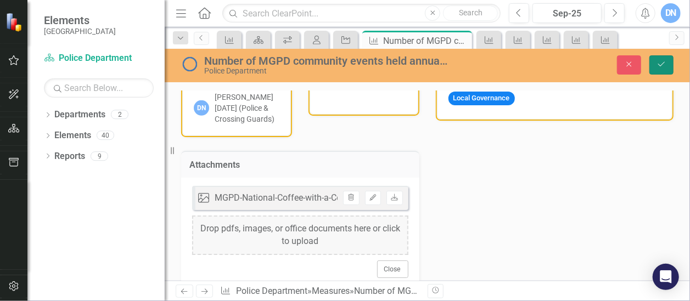
click at [664, 65] on icon "Save" at bounding box center [662, 64] width 10 height 8
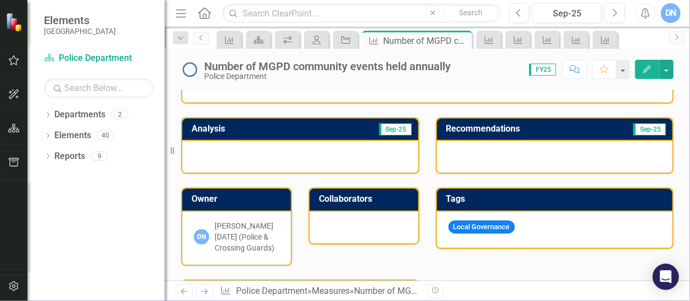
scroll to position [204, 0]
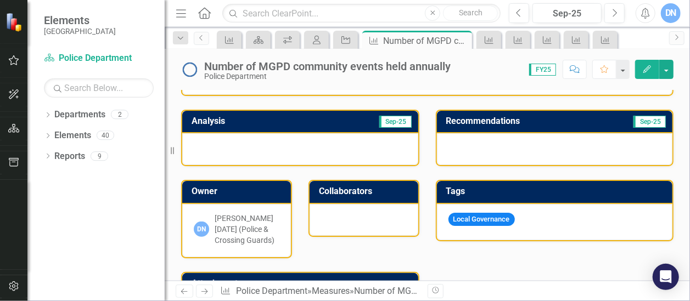
click at [343, 143] on div at bounding box center [300, 149] width 236 height 32
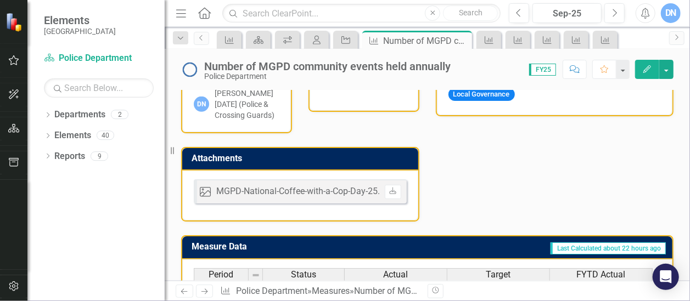
scroll to position [336, 0]
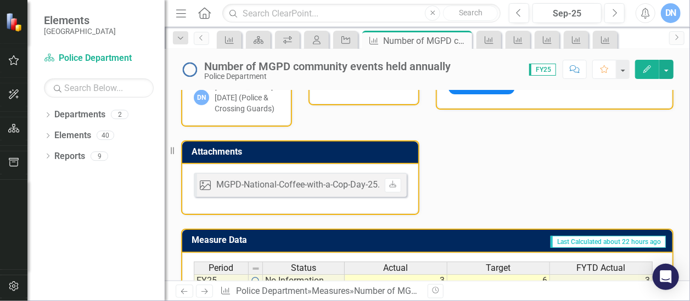
click at [330, 204] on div "Image MGPD-National-Coffee-with-a-Cop-Day-25.jpg Uploaded [DATE] 12:48 PM Downl…" at bounding box center [300, 189] width 236 height 50
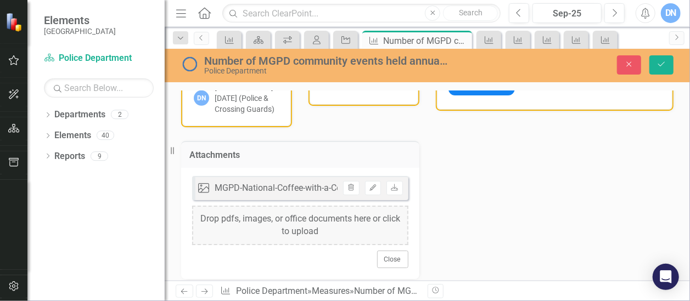
click at [315, 224] on div "Drop pdfs, images, or office documents here or click to upload" at bounding box center [300, 226] width 216 height 40
click at [255, 225] on div "Drop pdfs, images, or office documents here or click to upload" at bounding box center [300, 226] width 216 height 40
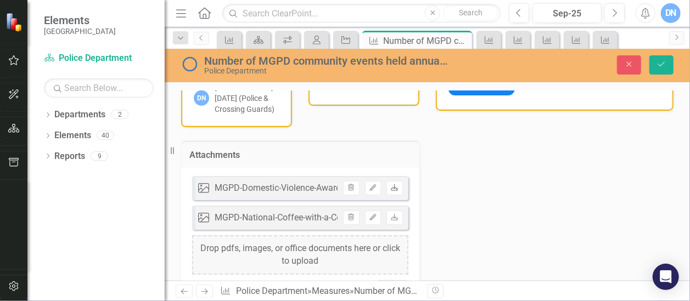
click at [393, 186] on icon "Download" at bounding box center [394, 188] width 8 height 7
click at [324, 257] on div "Drop pdfs, images, or office documents here or click to upload" at bounding box center [300, 256] width 216 height 40
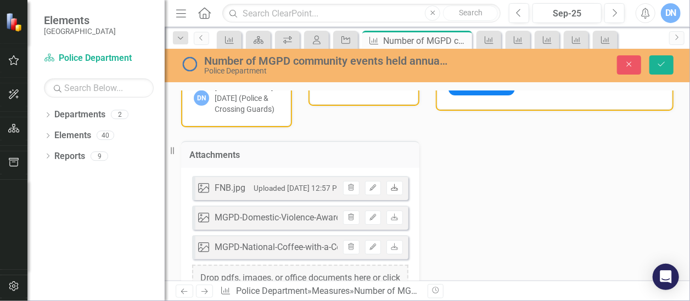
click at [394, 187] on icon at bounding box center [395, 187] width 7 height 7
click at [669, 141] on div "Analysis Sep-25 Owner DN [PERSON_NAME][DATE] (Police & Crossing Guards) Collabo…" at bounding box center [427, 152] width 509 height 374
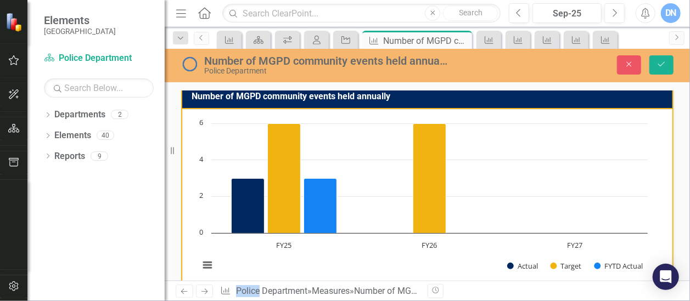
scroll to position [0, 0]
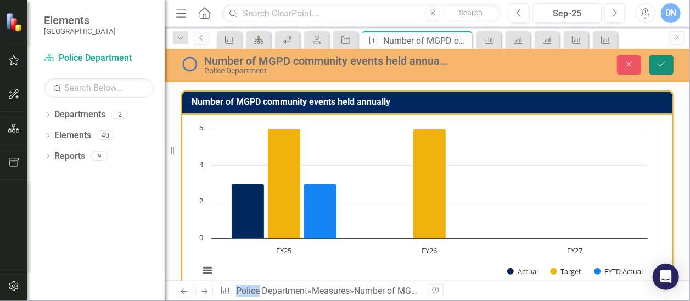
click at [664, 65] on icon "Save" at bounding box center [662, 64] width 10 height 8
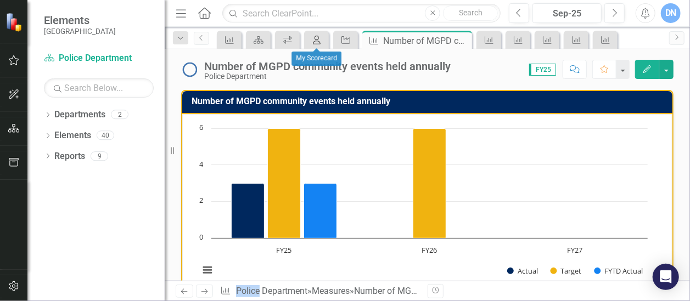
click at [317, 36] on icon "My Scorecard" at bounding box center [316, 40] width 11 height 9
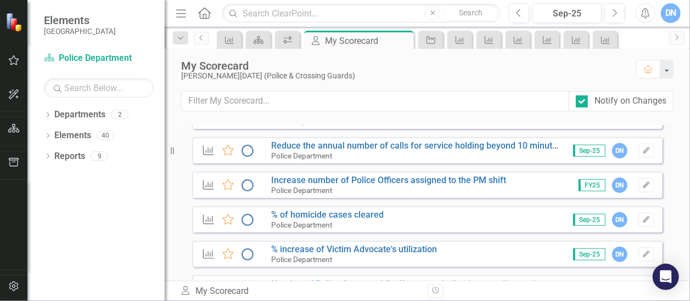
scroll to position [362, 0]
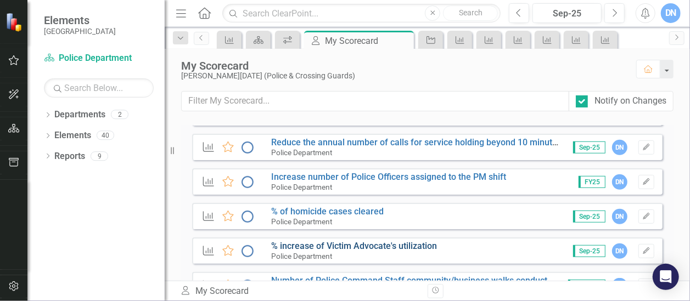
click at [423, 244] on link "% increase of Victim Advocate's utilization" at bounding box center [354, 246] width 166 height 10
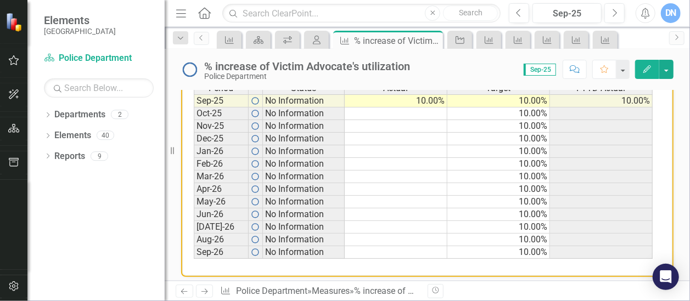
scroll to position [502, 0]
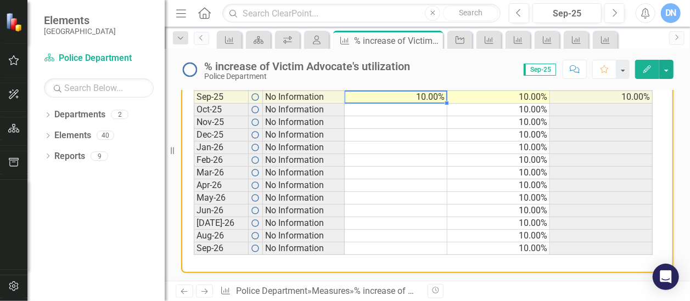
click at [437, 97] on td "10.00%" at bounding box center [396, 97] width 103 height 13
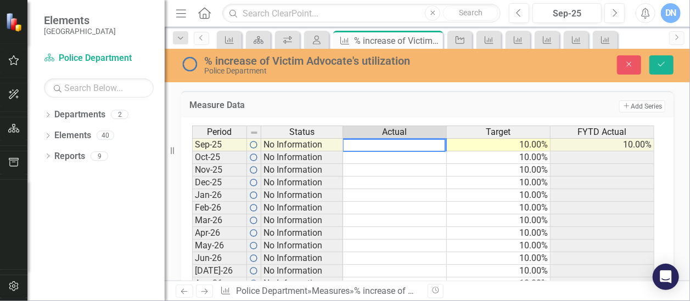
drag, startPoint x: 366, startPoint y: 97, endPoint x: 339, endPoint y: 95, distance: 26.5
click at [339, 95] on div "Measure Data Add Add Series Period Status Actual Target FYTD Actual Sep-25 No I…" at bounding box center [427, 198] width 509 height 243
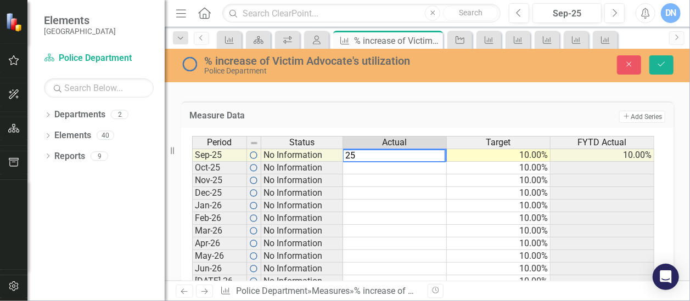
type textarea "25"
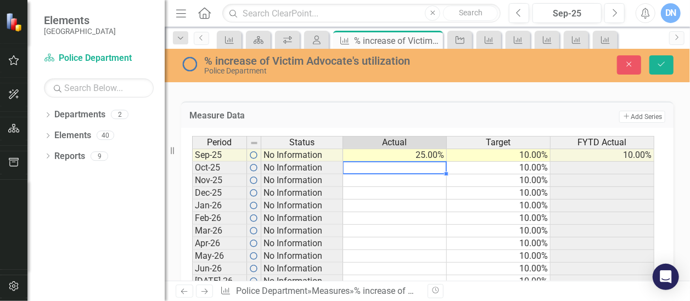
click at [415, 171] on td at bounding box center [395, 168] width 104 height 13
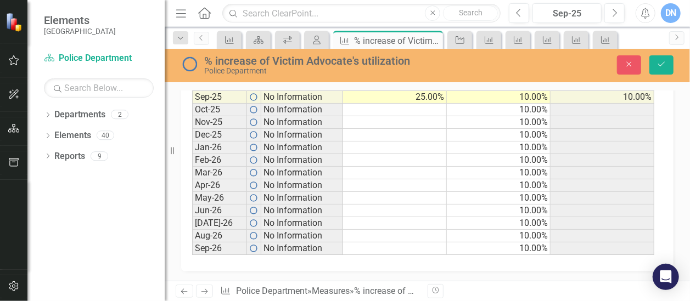
scroll to position [413, 0]
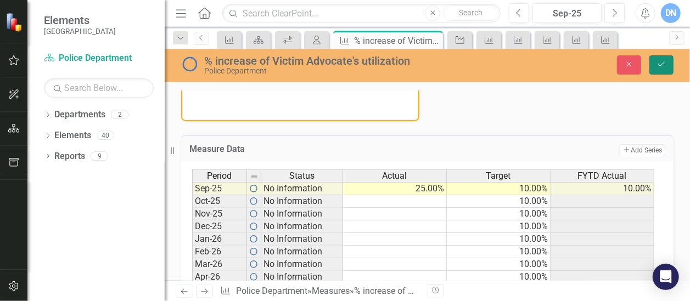
click at [666, 63] on icon "Save" at bounding box center [662, 64] width 10 height 8
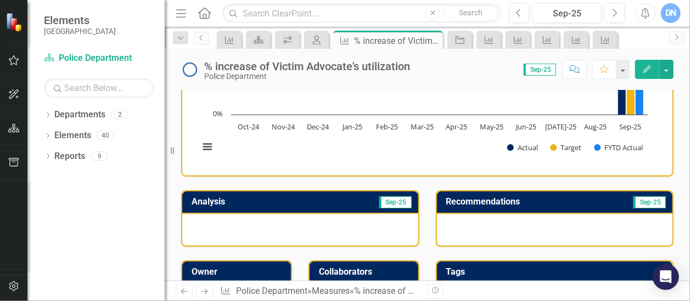
scroll to position [187, 0]
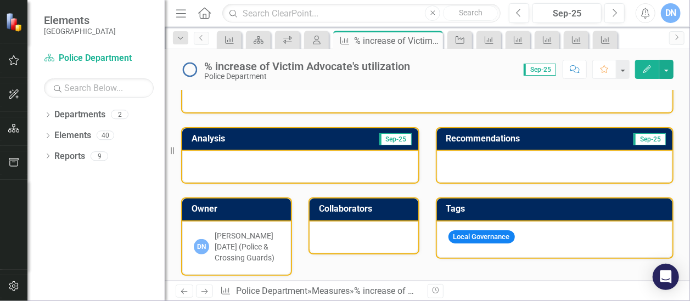
click at [368, 164] on div at bounding box center [300, 167] width 236 height 32
click at [367, 164] on div at bounding box center [300, 167] width 236 height 32
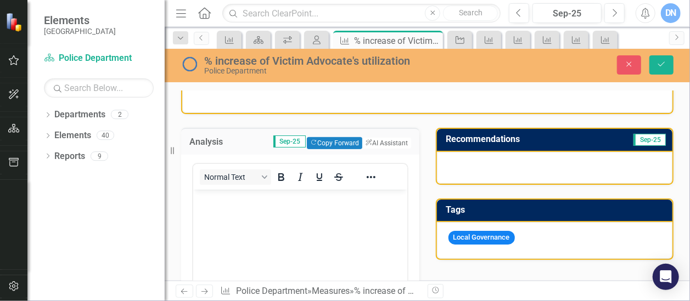
click at [234, 163] on div "Normal Text" at bounding box center [300, 273] width 216 height 220
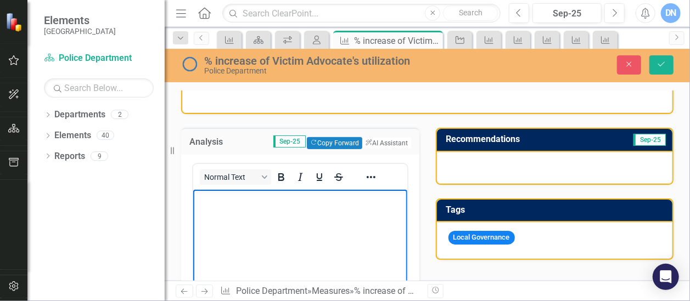
click at [225, 202] on p "Rich Text Area. Press ALT-0 for help." at bounding box center [299, 198] width 209 height 13
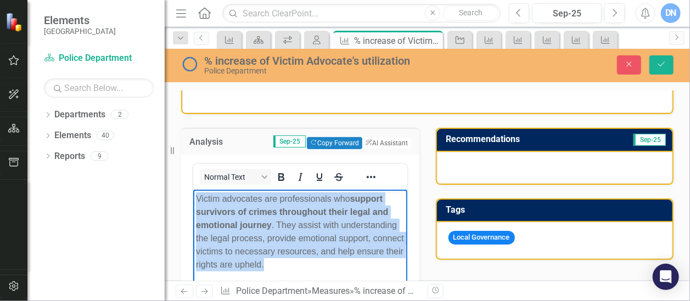
drag, startPoint x: 195, startPoint y: 200, endPoint x: 323, endPoint y: 266, distance: 144.4
click at [323, 266] on body "Victim advocates are professionals who support survivors of crimes throughout t…" at bounding box center [300, 271] width 214 height 165
click at [373, 178] on icon "Reveal or hide additional toolbar items" at bounding box center [371, 177] width 13 height 13
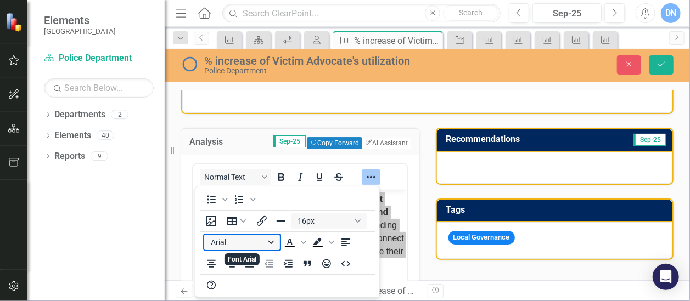
click at [271, 244] on button "Arial" at bounding box center [242, 242] width 76 height 15
click at [279, 287] on div "16px Arial To open the popup, press Shift+Enter To open the popup, press Shift+…" at bounding box center [287, 253] width 185 height 86
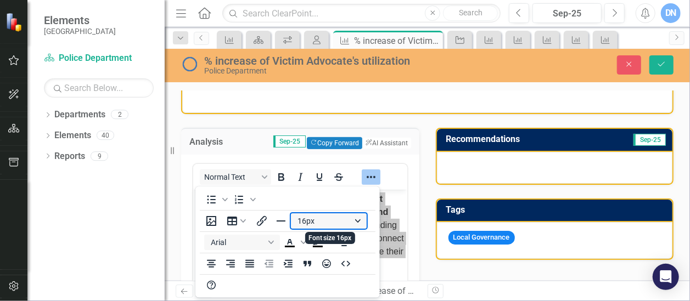
click at [356, 219] on button "16px" at bounding box center [329, 221] width 76 height 15
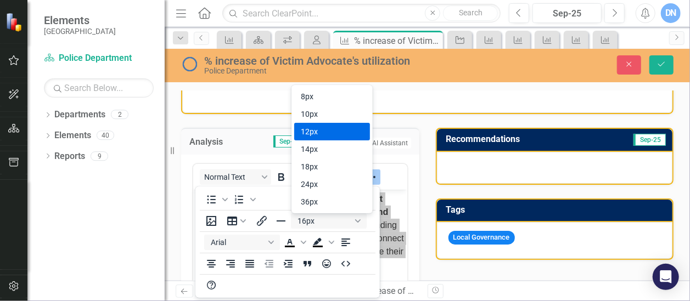
click at [320, 129] on div "12px" at bounding box center [324, 131] width 47 height 13
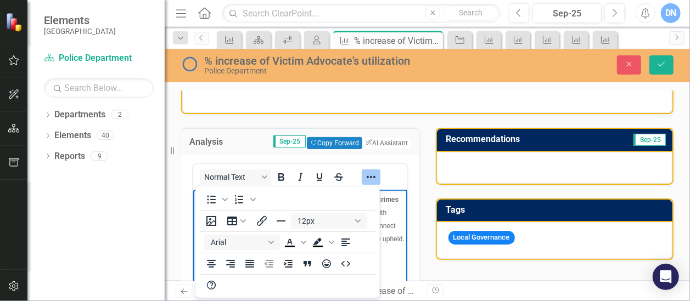
click at [395, 245] on p "Victim advocates are professionals who support survivors of crimes throughout t…" at bounding box center [299, 218] width 209 height 53
click at [663, 63] on icon "Save" at bounding box center [662, 64] width 10 height 8
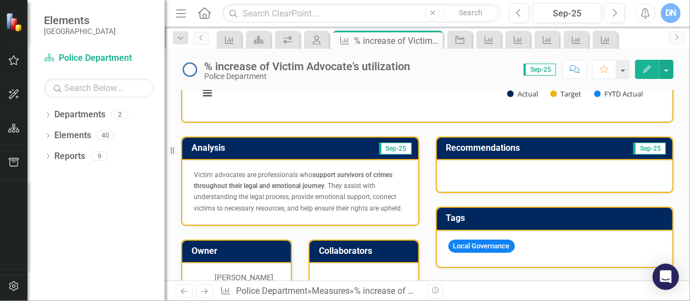
scroll to position [227, 0]
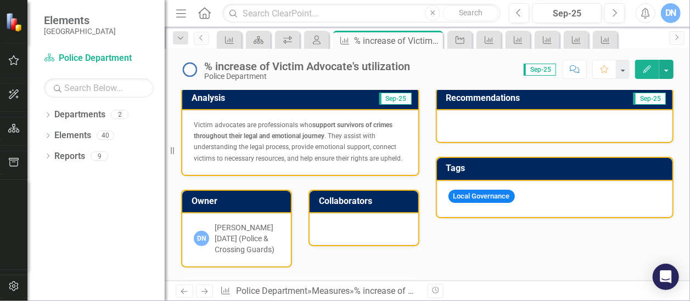
click at [213, 124] on span "Victim advocates are professionals who support survivors of crimes throughout t…" at bounding box center [298, 141] width 209 height 41
click at [202, 122] on span "Victim advocates are professionals who support survivors of crimes throughout t…" at bounding box center [298, 141] width 209 height 41
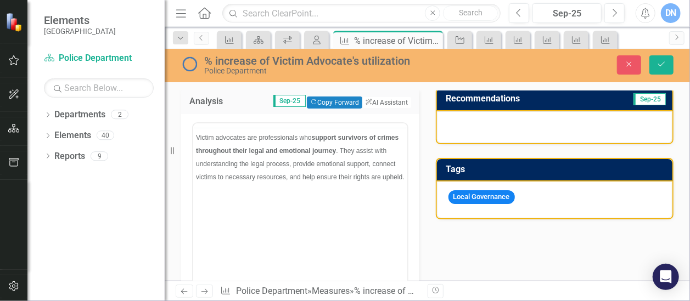
scroll to position [0, 0]
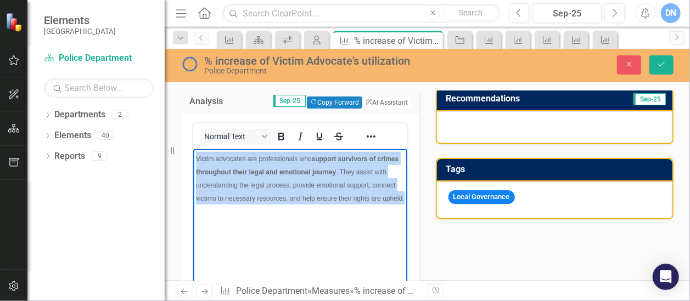
drag, startPoint x: 196, startPoint y: 158, endPoint x: 254, endPoint y: 220, distance: 85.5
click at [254, 220] on body "Victim advocates are professionals who support survivors of crimes throughout t…" at bounding box center [300, 231] width 214 height 165
click at [282, 138] on icon "Bold" at bounding box center [281, 137] width 6 height 8
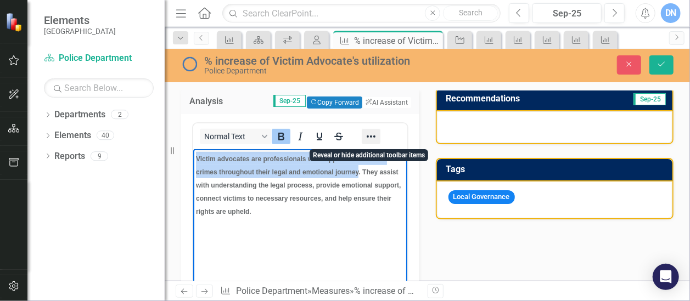
click at [372, 137] on icon "Reveal or hide additional toolbar items" at bounding box center [371, 136] width 13 height 13
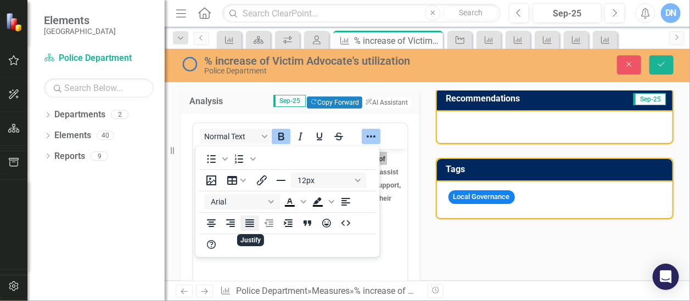
click at [249, 223] on icon "Justify" at bounding box center [249, 223] width 13 height 13
click at [659, 59] on button "Save" at bounding box center [662, 64] width 24 height 19
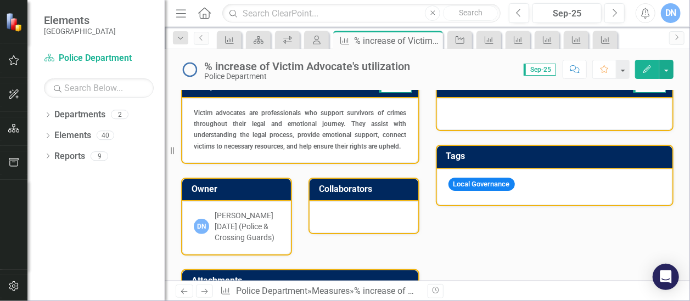
scroll to position [228, 0]
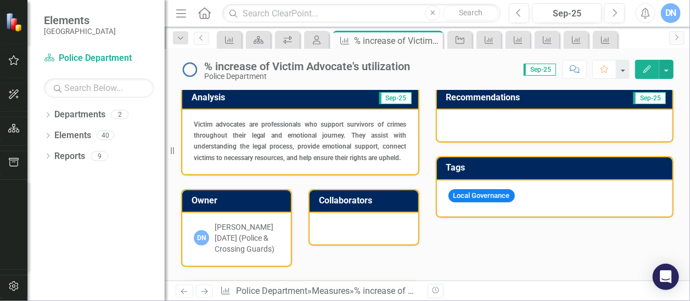
click at [485, 122] on div at bounding box center [555, 126] width 236 height 32
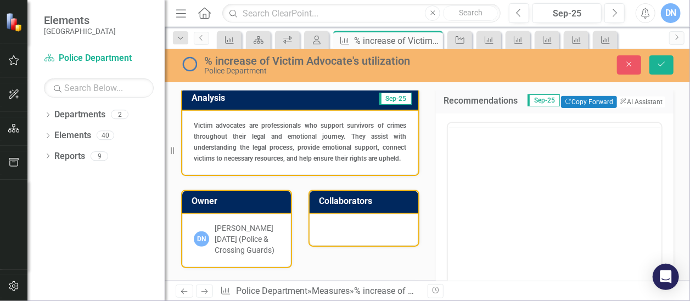
scroll to position [0, 0]
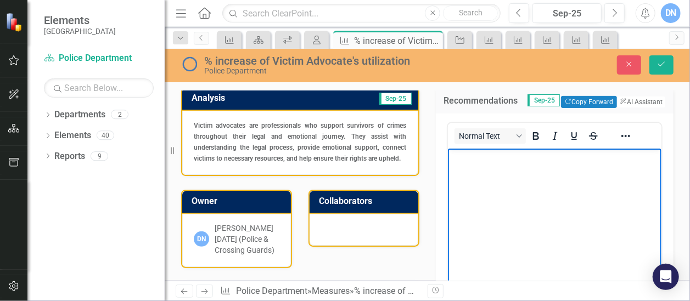
click at [483, 160] on p "Rich Text Area. Press ALT-0 for help." at bounding box center [554, 157] width 209 height 13
drag, startPoint x: 499, startPoint y: 158, endPoint x: 435, endPoint y: 154, distance: 63.8
click at [448, 154] on html "Conintue" at bounding box center [555, 230] width 214 height 165
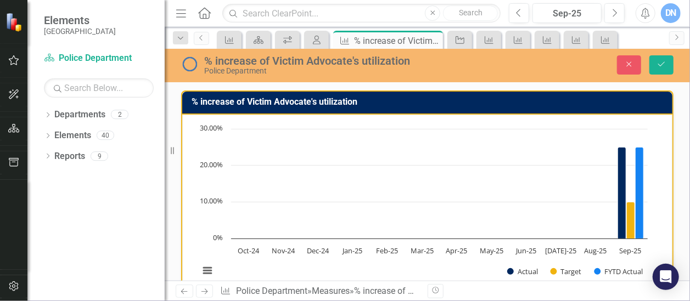
scroll to position [228, 0]
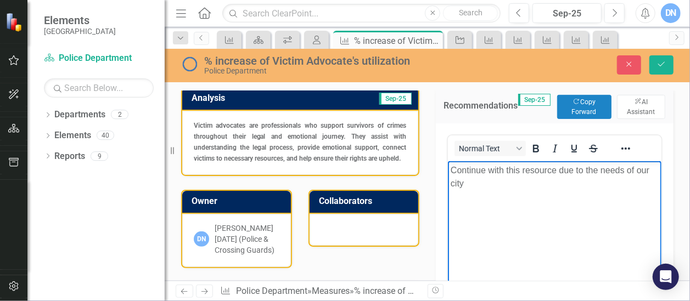
click at [462, 183] on p "Continue with this resource due to the needs of our city" at bounding box center [554, 177] width 209 height 26
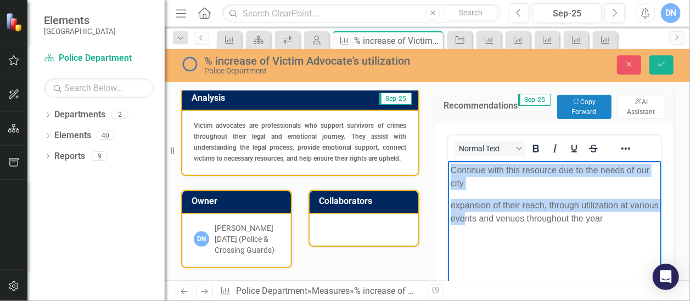
drag, startPoint x: 451, startPoint y: 171, endPoint x: 494, endPoint y: 218, distance: 63.4
click at [494, 218] on body "Continue with this resource due to the needs of our city expansion of their rea…" at bounding box center [555, 243] width 214 height 165
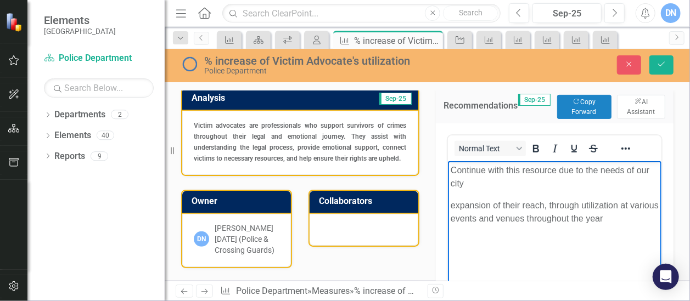
click at [523, 252] on body "Continue with this resource due to the needs of our city expansion of their rea…" at bounding box center [555, 243] width 214 height 165
click at [506, 219] on p "expansion of their reach, through utilization at various events and venues thro…" at bounding box center [554, 212] width 209 height 26
click at [608, 220] on p "expansion of their reach, through utilization at various events, social media a…" at bounding box center [554, 212] width 209 height 26
click at [512, 219] on p "expansion of their reach, through utilization at various events, social media a…" at bounding box center [554, 212] width 209 height 26
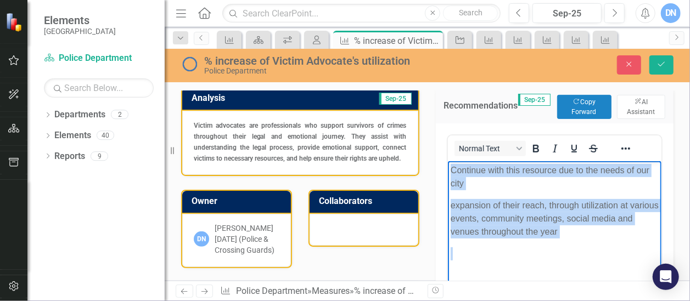
drag, startPoint x: 450, startPoint y: 169, endPoint x: 579, endPoint y: 243, distance: 148.1
click at [579, 243] on body "Continue with this resource due to the needs of our city expansion of their rea…" at bounding box center [555, 243] width 214 height 165
click at [623, 150] on icon "Reveal or hide additional toolbar items" at bounding box center [625, 148] width 13 height 13
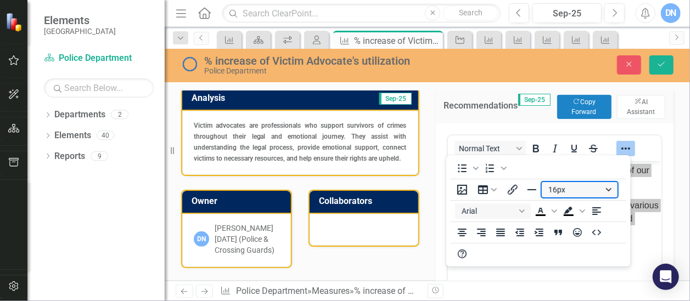
click at [610, 189] on button "16px" at bounding box center [580, 189] width 76 height 15
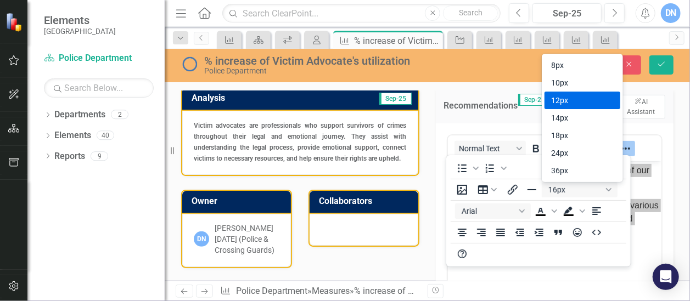
click at [573, 99] on div "12px" at bounding box center [574, 100] width 47 height 13
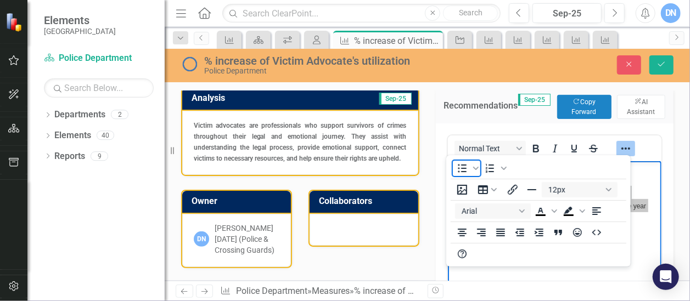
click at [464, 173] on icon "Bullet list" at bounding box center [462, 168] width 13 height 13
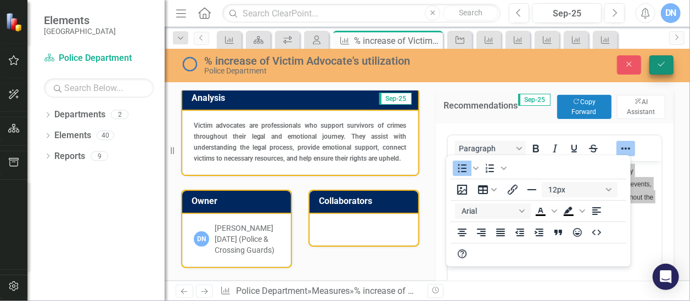
click at [663, 65] on icon "Save" at bounding box center [662, 64] width 10 height 8
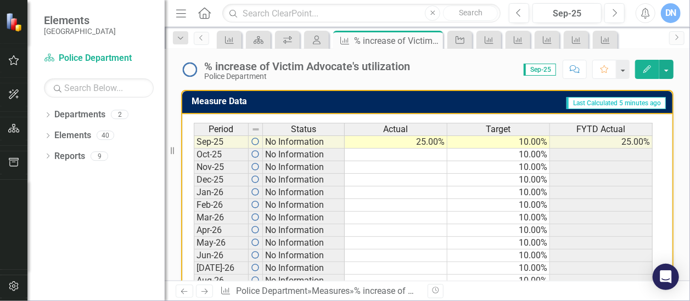
scroll to position [498, 0]
